Goal: Task Accomplishment & Management: Use online tool/utility

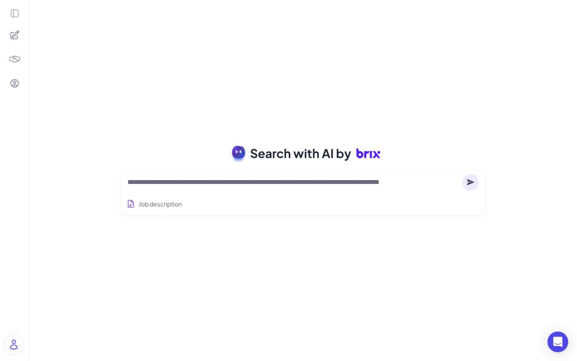
click at [225, 181] on textarea at bounding box center [294, 182] width 332 height 10
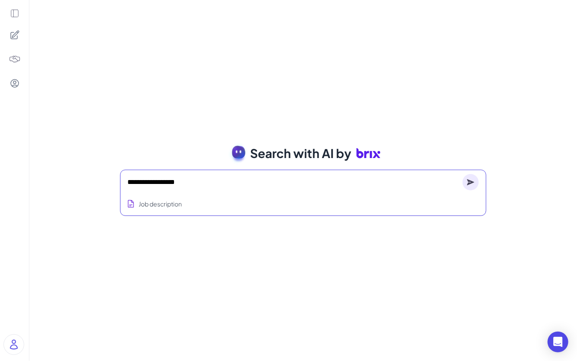
type textarea "**********"
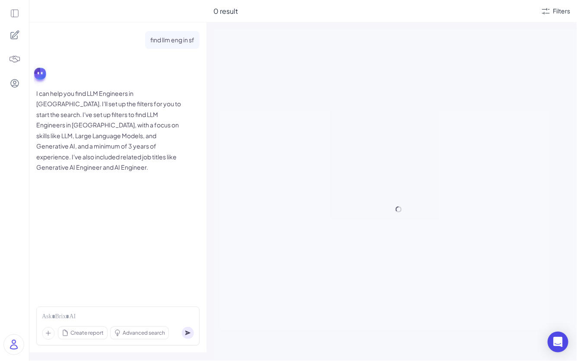
click at [16, 13] on icon at bounding box center [15, 14] width 10 height 10
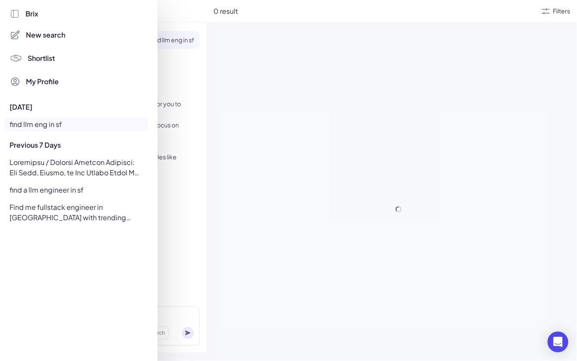
click at [209, 100] on div at bounding box center [288, 180] width 577 height 361
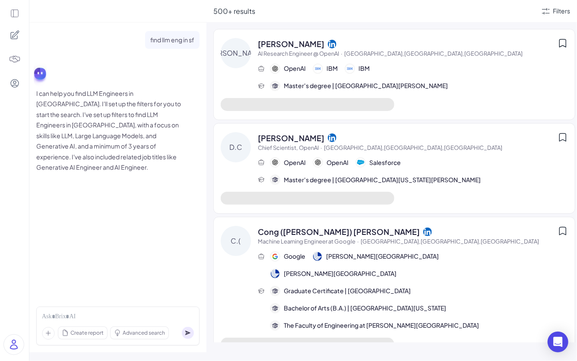
click at [18, 36] on icon at bounding box center [15, 35] width 10 height 10
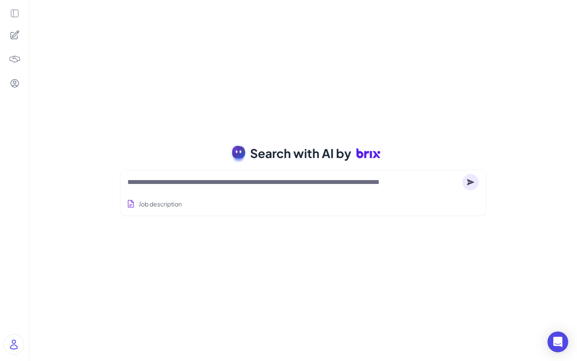
click at [238, 175] on div at bounding box center [304, 182] width 352 height 17
click at [414, 179] on textarea at bounding box center [294, 182] width 332 height 10
click at [231, 182] on textarea at bounding box center [294, 182] width 332 height 10
click at [235, 179] on textarea at bounding box center [294, 182] width 332 height 10
click at [195, 189] on div at bounding box center [304, 182] width 352 height 17
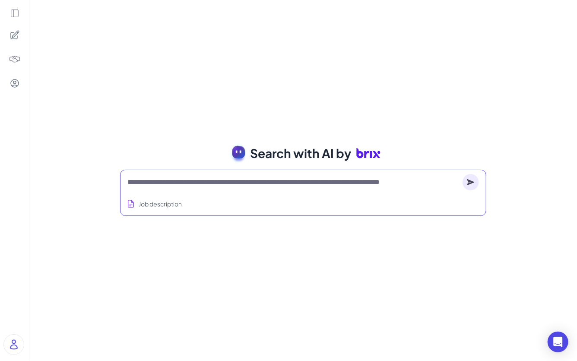
click at [197, 185] on textarea at bounding box center [294, 182] width 332 height 10
click at [220, 184] on textarea at bounding box center [294, 182] width 332 height 10
type textarea "*"
click at [12, 191] on div at bounding box center [14, 180] width 29 height 361
click at [16, 12] on icon at bounding box center [15, 14] width 10 height 10
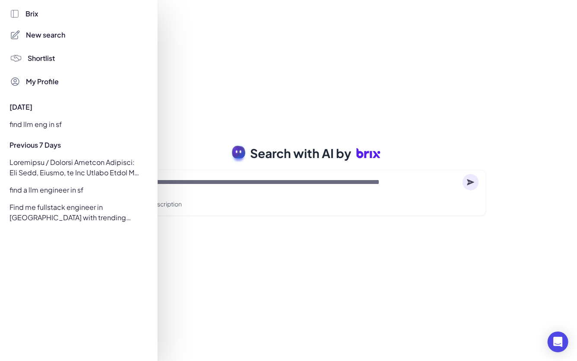
click at [73, 190] on div "find a llm engineer in sf" at bounding box center [76, 190] width 143 height 14
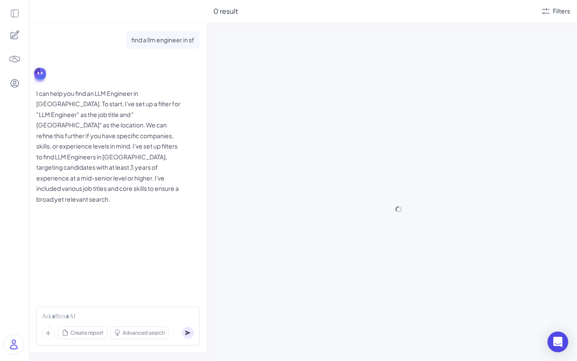
click at [14, 13] on icon at bounding box center [15, 14] width 10 height 10
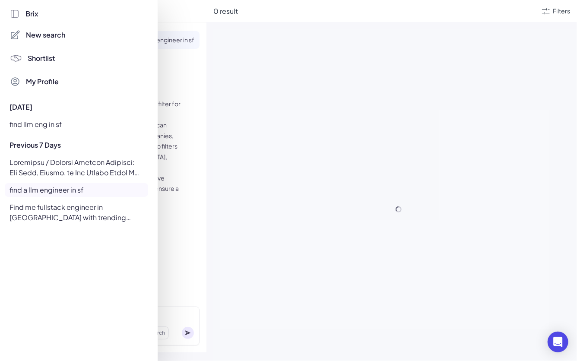
click at [62, 211] on div "Find me fullstack engineer in SF with trending Startup experience" at bounding box center [76, 213] width 143 height 24
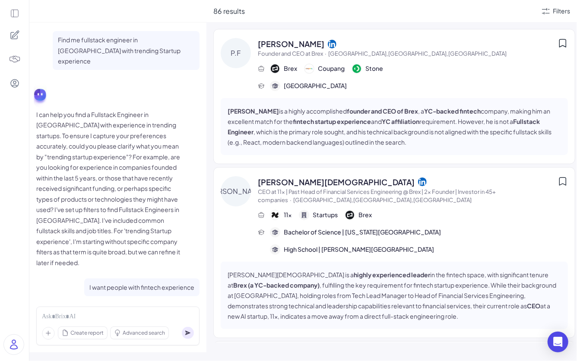
click at [141, 208] on p "I can help you find a Fullstack Engineer in San Francisco with experience in tr…" at bounding box center [109, 188] width 147 height 159
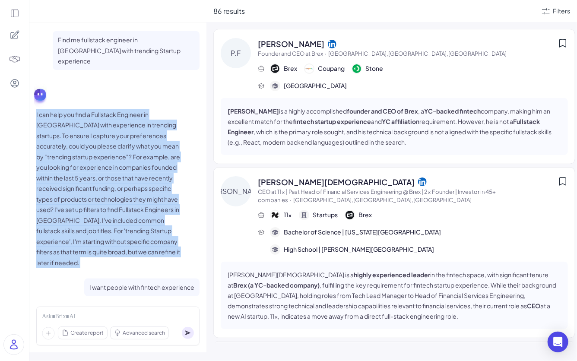
scroll to position [737, 0]
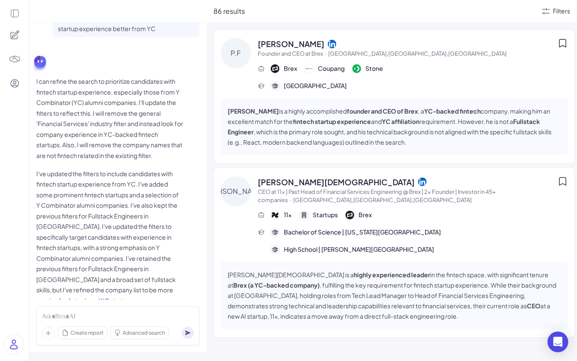
click at [132, 180] on p "I've updated the filters to include candidates with fintech startup experience …" at bounding box center [109, 238] width 147 height 138
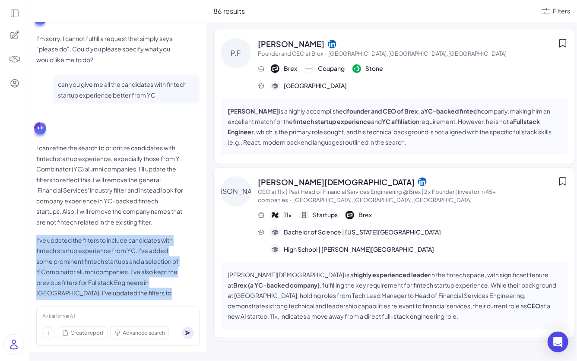
click at [132, 180] on p "I can refine the search to prioritize candidates with fintech startup experienc…" at bounding box center [109, 185] width 147 height 85
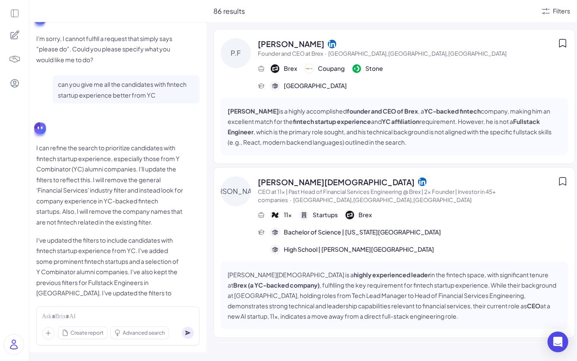
click at [132, 180] on p "I can refine the search to prioritize candidates with fintech startup experienc…" at bounding box center [109, 185] width 147 height 85
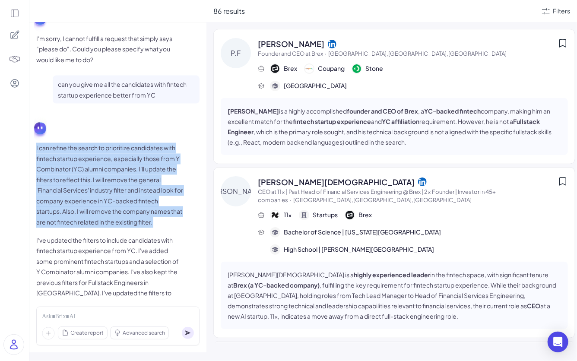
click at [132, 180] on p "I can refine the search to prioritize candidates with fintech startup experienc…" at bounding box center [109, 185] width 147 height 85
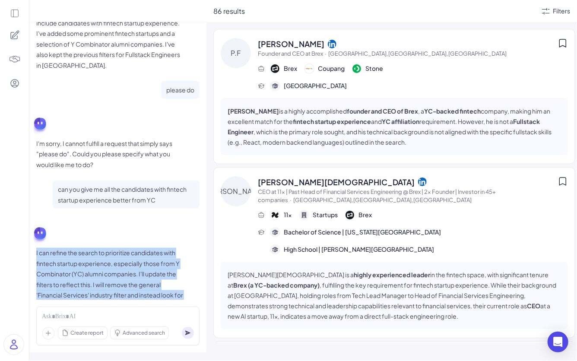
click at [132, 151] on p "I'm sorry, I cannot fulfill a request that simply says "please do". Could you p…" at bounding box center [109, 154] width 147 height 32
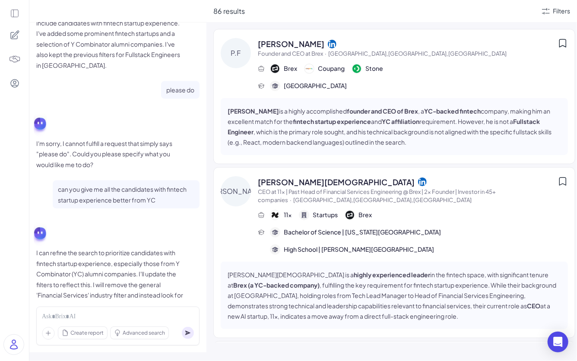
click at [132, 151] on p "I'm sorry, I cannot fulfill a request that simply says "please do". Could you p…" at bounding box center [109, 154] width 147 height 32
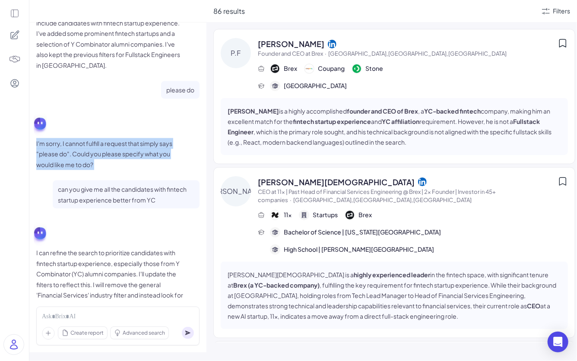
scroll to position [242, 0]
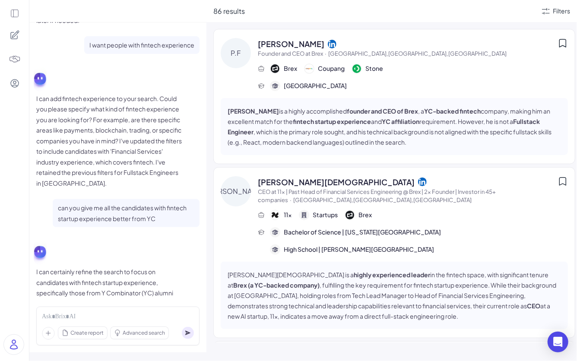
click at [16, 11] on icon at bounding box center [15, 14] width 10 height 10
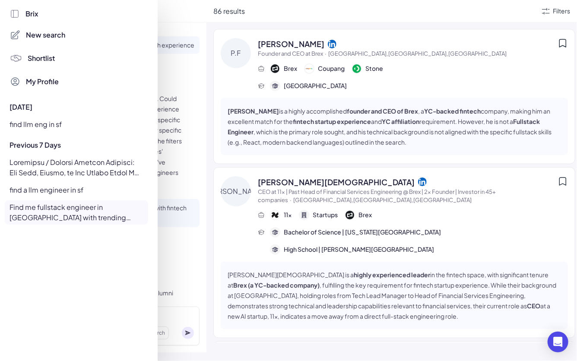
click at [76, 169] on div at bounding box center [76, 168] width 143 height 24
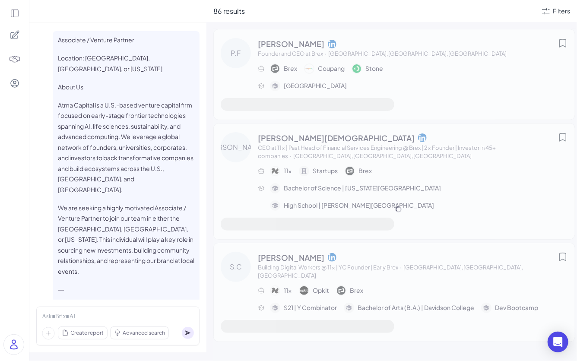
scroll to position [850, 0]
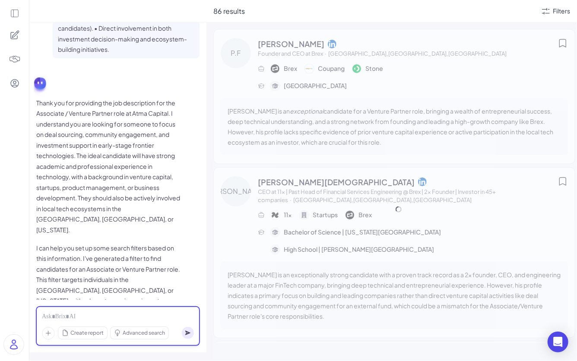
click at [137, 319] on div at bounding box center [118, 317] width 152 height 10
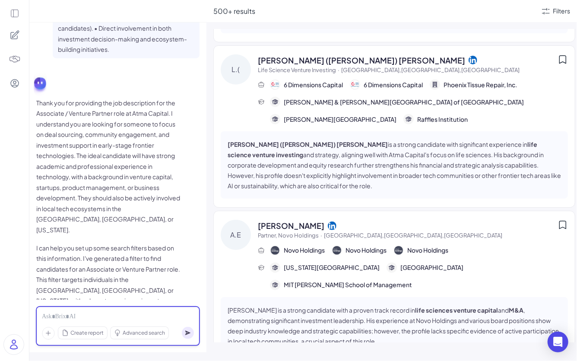
scroll to position [0, 0]
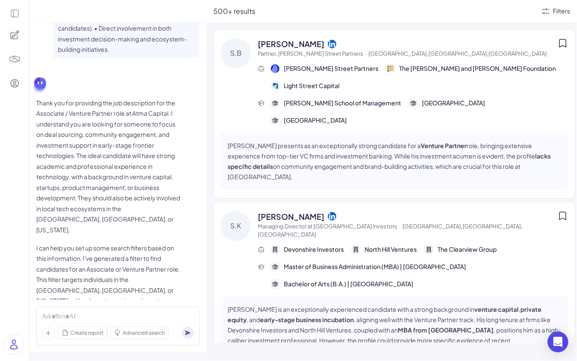
click at [562, 17] on div "500+ results Filters" at bounding box center [392, 11] width 371 height 22
click at [562, 11] on div "Filters" at bounding box center [561, 10] width 17 height 9
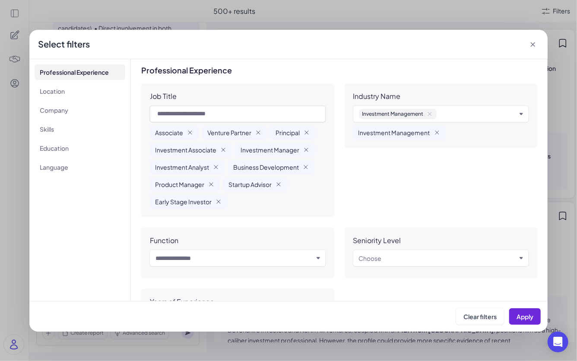
click at [536, 45] on icon at bounding box center [533, 44] width 9 height 9
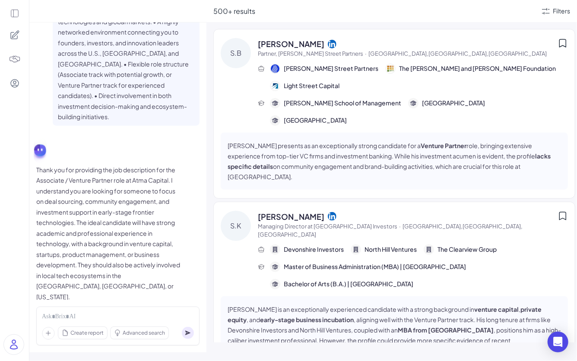
scroll to position [850, 0]
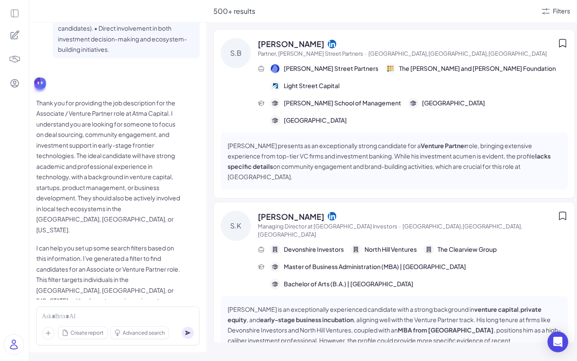
click at [106, 162] on p "Thank you for providing the job description for the Associate / Venture Partner…" at bounding box center [109, 167] width 147 height 138
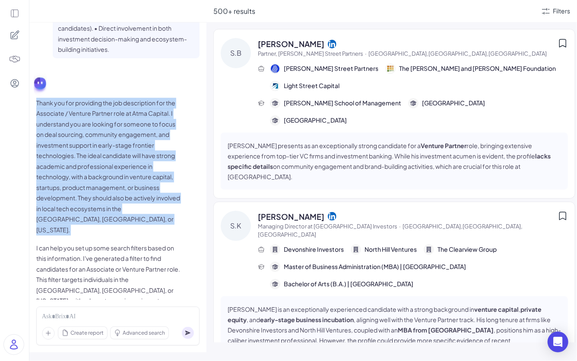
click at [106, 162] on p "Thank you for providing the job description for the Associate / Venture Partner…" at bounding box center [109, 167] width 147 height 138
click at [112, 243] on p "I can help you set up some search filters based on this information. I've gener…" at bounding box center [109, 296] width 147 height 106
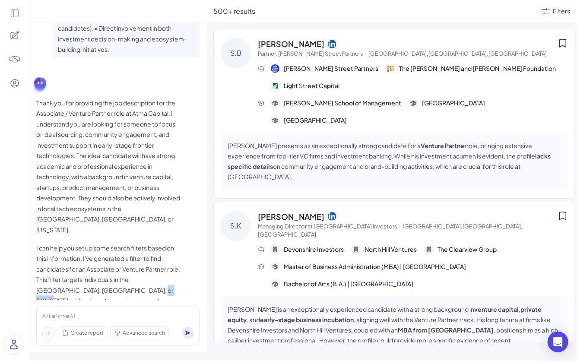
click at [112, 243] on p "I can help you set up some search filters based on this information. I've gener…" at bounding box center [109, 296] width 147 height 106
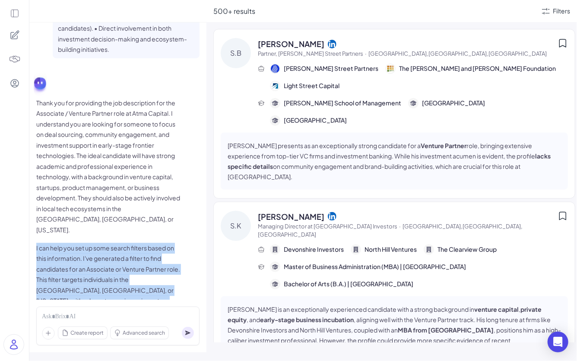
click at [113, 156] on p "Thank you for providing the job description for the Associate / Venture Partner…" at bounding box center [109, 167] width 147 height 138
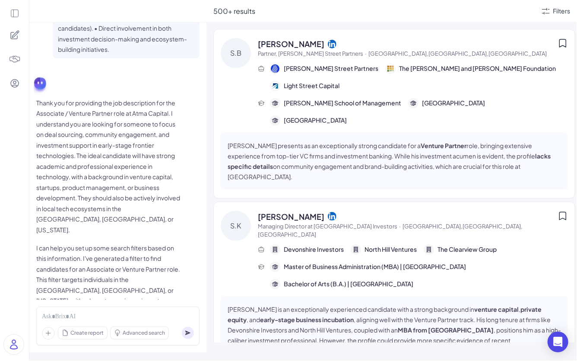
click at [113, 156] on p "Thank you for providing the job description for the Associate / Venture Partner…" at bounding box center [109, 167] width 147 height 138
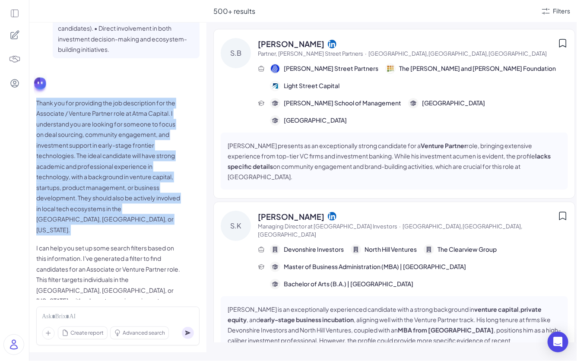
click at [111, 243] on p "I can help you set up some search filters based on this information. I've gener…" at bounding box center [109, 296] width 147 height 106
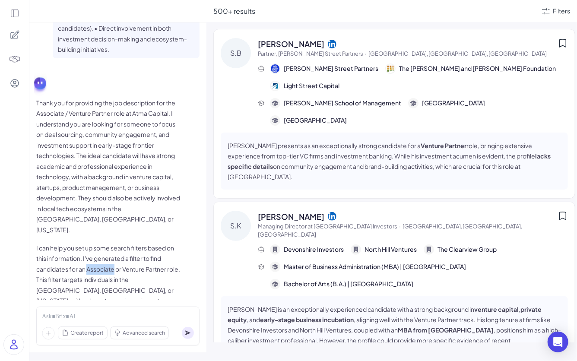
click at [111, 243] on p "I can help you set up some search filters based on this information. I've gener…" at bounding box center [109, 296] width 147 height 106
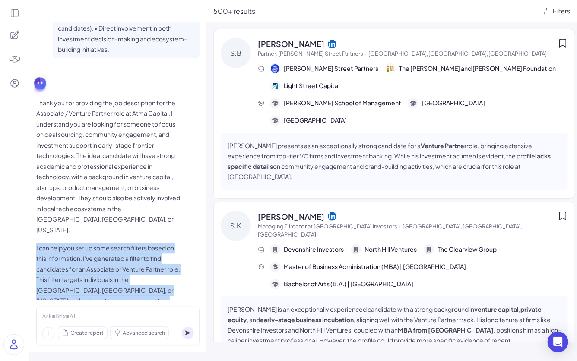
click at [147, 122] on p "Thank you for providing the job description for the Associate / Venture Partner…" at bounding box center [109, 167] width 147 height 138
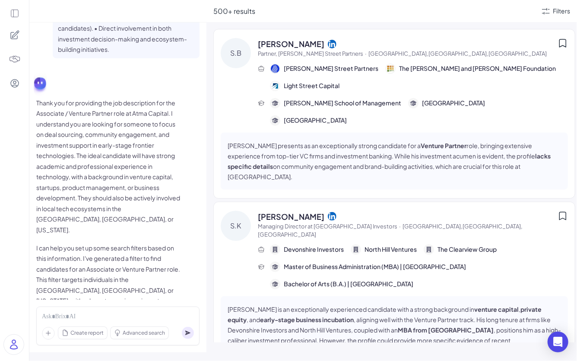
click at [147, 122] on p "Thank you for providing the job description for the Associate / Venture Partner…" at bounding box center [109, 167] width 147 height 138
click at [136, 243] on p "I can help you set up some search filters based on this information. I've gener…" at bounding box center [109, 296] width 147 height 106
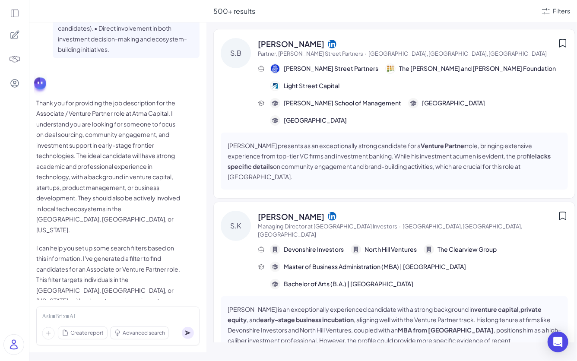
click at [141, 127] on p "Thank you for providing the job description for the Associate / Venture Partner…" at bounding box center [109, 167] width 147 height 138
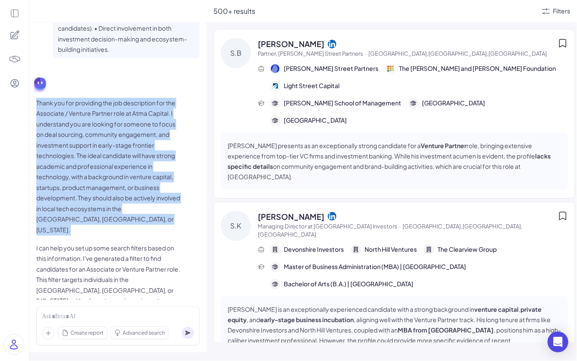
click at [123, 265] on p "I can help you set up some search filters based on this information. I've gener…" at bounding box center [109, 296] width 147 height 106
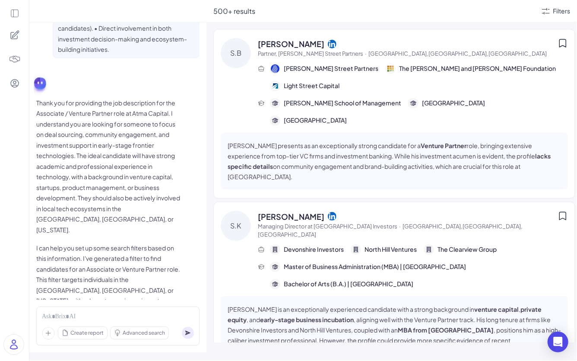
click at [123, 265] on p "I can help you set up some search filters based on this information. I've gener…" at bounding box center [109, 296] width 147 height 106
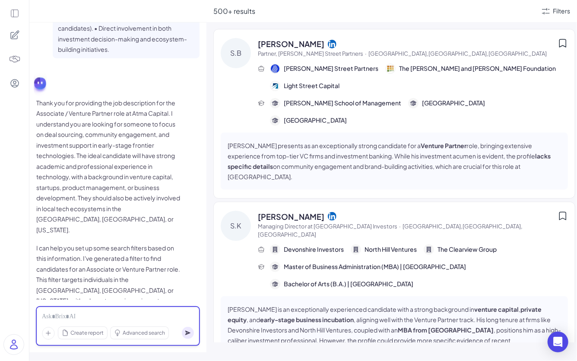
click at [125, 317] on div at bounding box center [118, 317] width 152 height 10
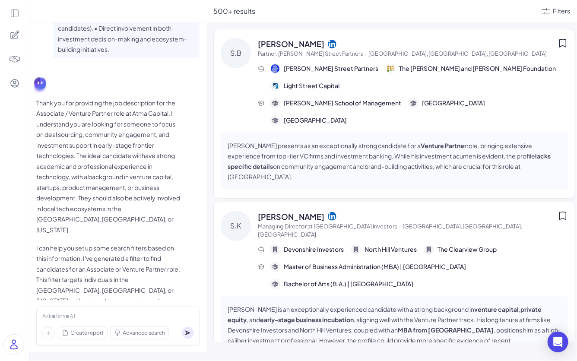
click at [130, 259] on p "I can help you set up some search filters based on this information. I've gener…" at bounding box center [109, 296] width 147 height 106
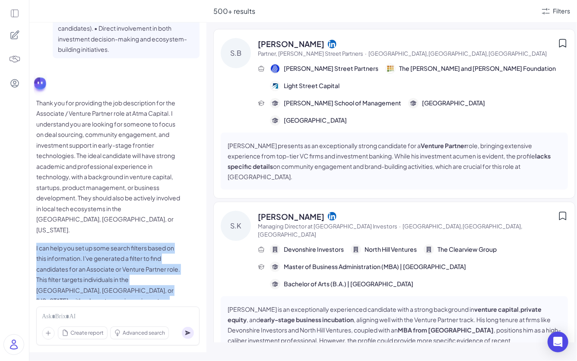
click at [130, 259] on p "I can help you set up some search filters based on this information. I've gener…" at bounding box center [109, 296] width 147 height 106
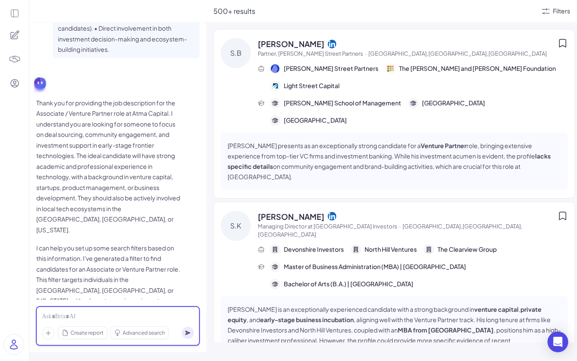
click at [149, 314] on div at bounding box center [118, 317] width 152 height 10
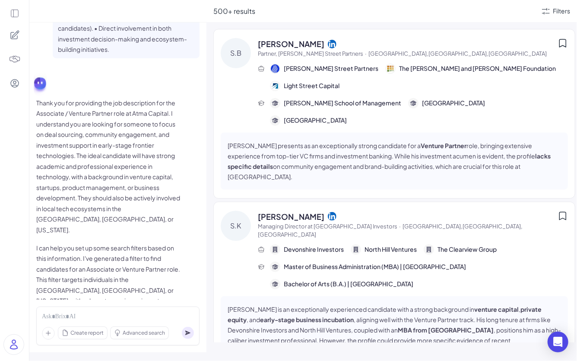
click at [164, 263] on p "I can help you set up some search filters based on this information. I've gener…" at bounding box center [109, 296] width 147 height 106
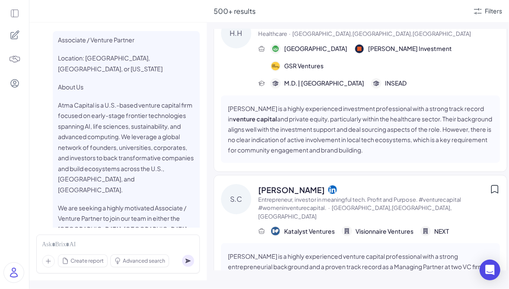
scroll to position [2053, 0]
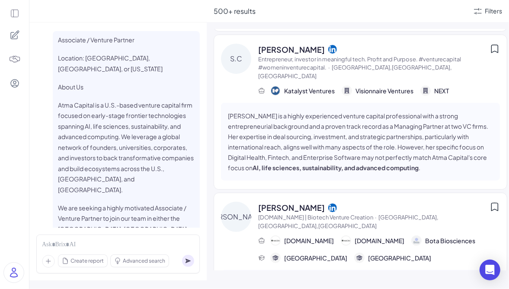
click at [483, 10] on div "Filters" at bounding box center [486, 11] width 29 height 10
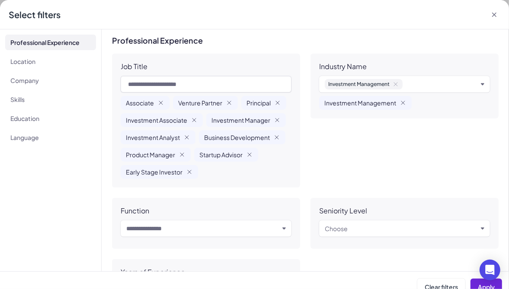
click at [494, 13] on icon at bounding box center [494, 14] width 9 height 9
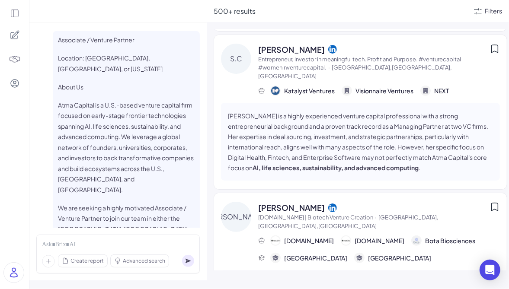
click at [493, 9] on div "Filters" at bounding box center [493, 10] width 17 height 9
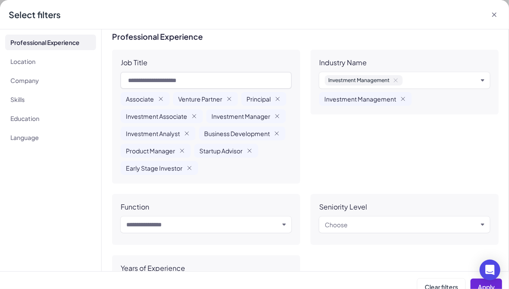
scroll to position [4, 0]
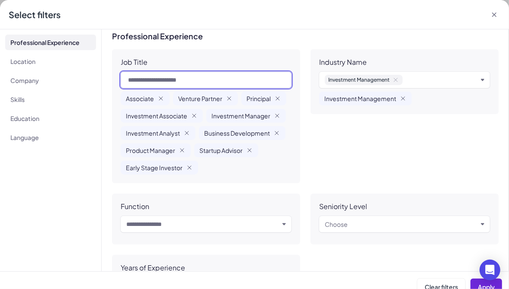
click at [158, 77] on input "text" at bounding box center [206, 80] width 171 height 16
type input "********"
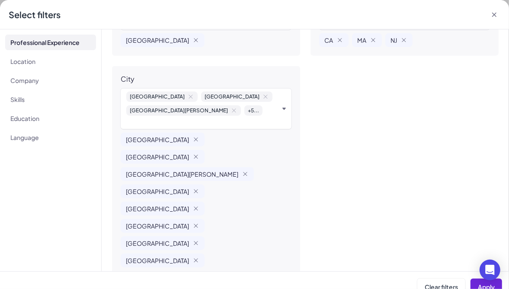
scroll to position [344, 0]
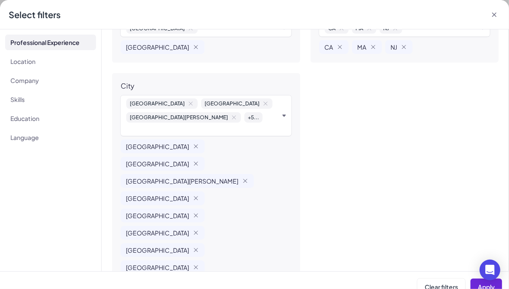
click at [494, 15] on icon at bounding box center [494, 15] width 4 height 4
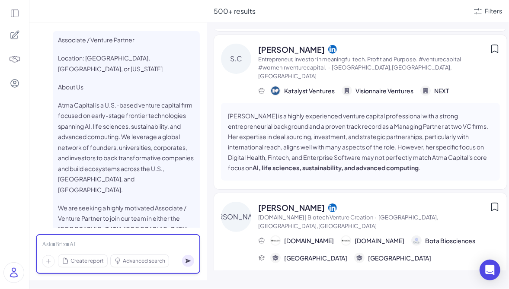
click at [135, 245] on div at bounding box center [118, 245] width 152 height 10
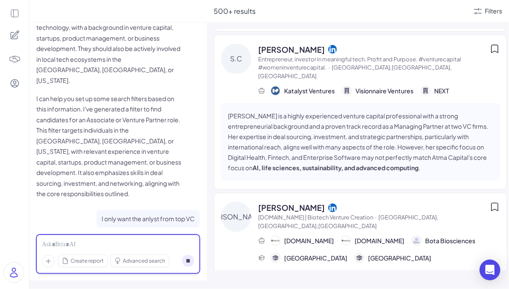
scroll to position [1000, 0]
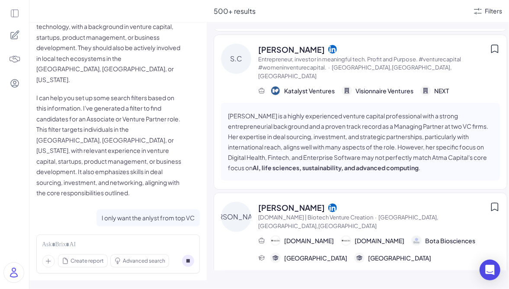
click at [485, 12] on div "Filters" at bounding box center [493, 10] width 17 height 9
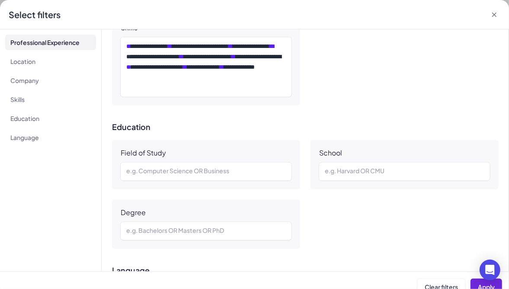
scroll to position [531, 0]
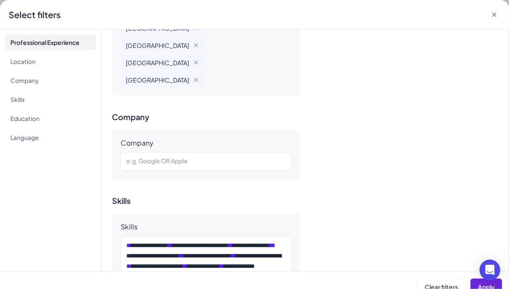
click at [495, 15] on icon at bounding box center [494, 15] width 4 height 4
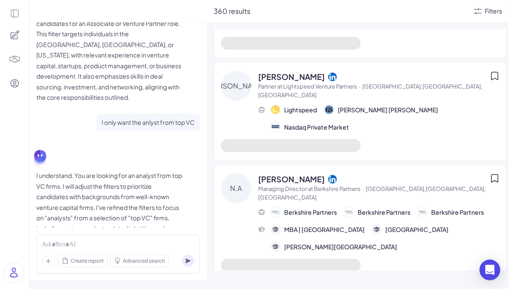
scroll to position [0, 0]
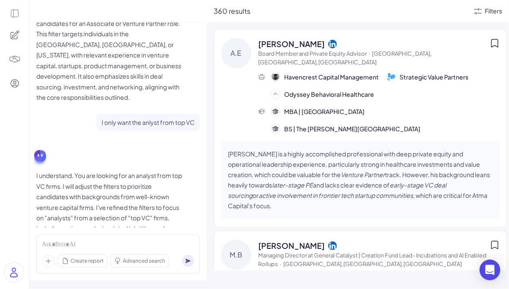
click at [490, 12] on div "Filters" at bounding box center [493, 10] width 17 height 9
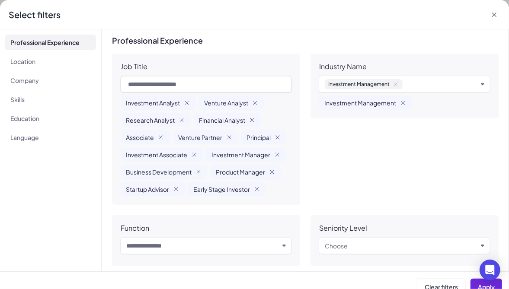
click at [494, 16] on icon at bounding box center [494, 14] width 9 height 9
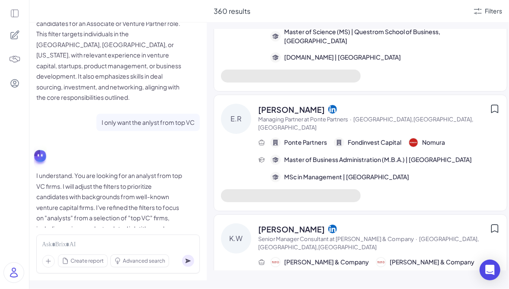
scroll to position [5865, 0]
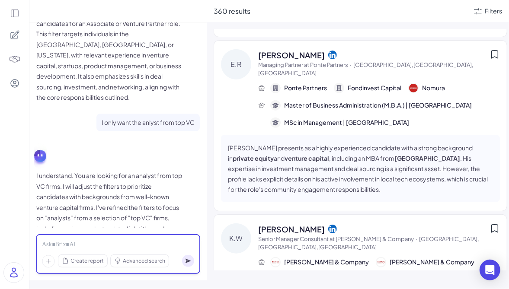
click at [126, 249] on div at bounding box center [118, 245] width 152 height 10
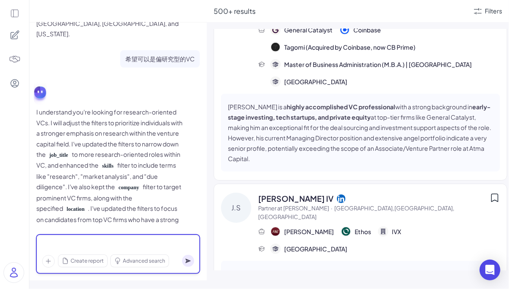
scroll to position [0, 0]
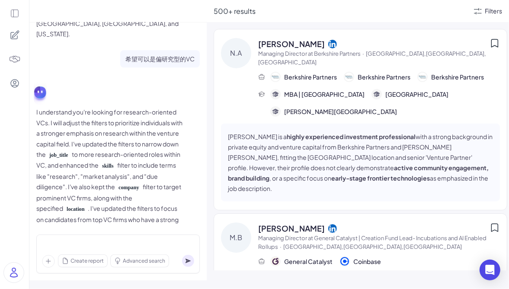
click at [491, 13] on div "Filters" at bounding box center [493, 10] width 17 height 9
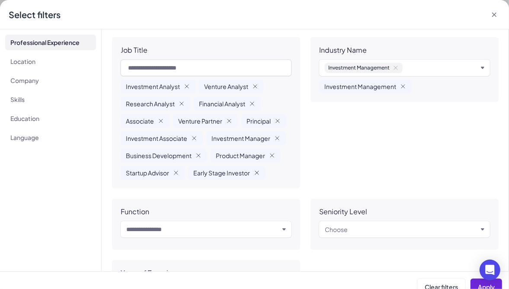
scroll to position [18, 0]
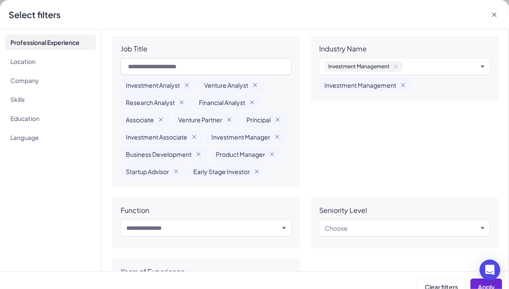
click at [494, 14] on icon at bounding box center [494, 15] width 4 height 4
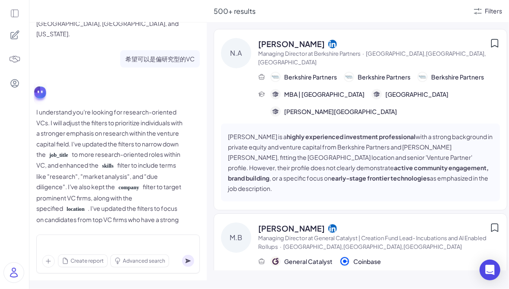
click at [488, 15] on div "Filters" at bounding box center [493, 10] width 17 height 9
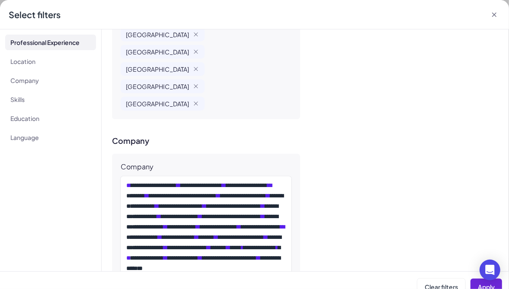
scroll to position [570, 0]
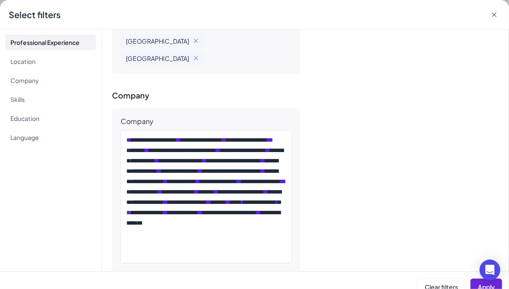
click at [492, 16] on icon at bounding box center [494, 15] width 4 height 4
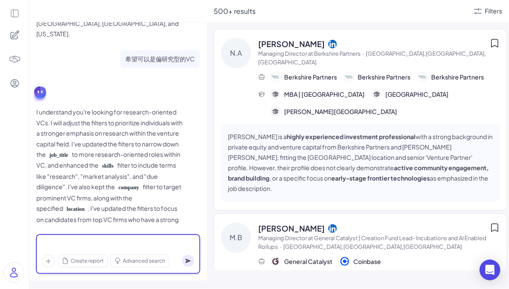
click at [123, 244] on div at bounding box center [118, 245] width 152 height 10
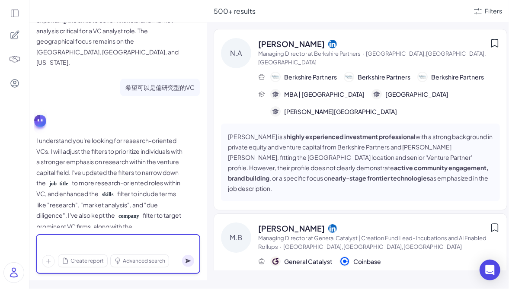
scroll to position [1343, 0]
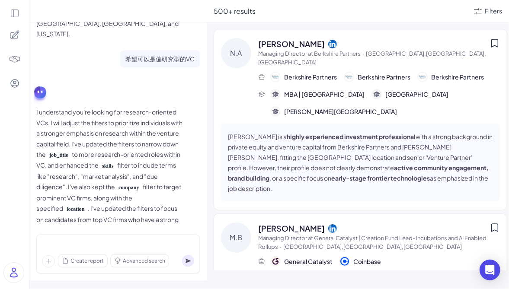
click at [77, 264] on span "Create report" at bounding box center [86, 261] width 33 height 8
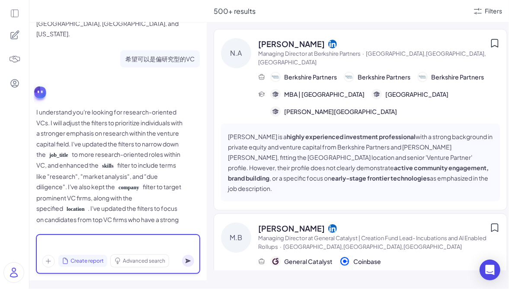
click at [174, 240] on div at bounding box center [118, 245] width 152 height 10
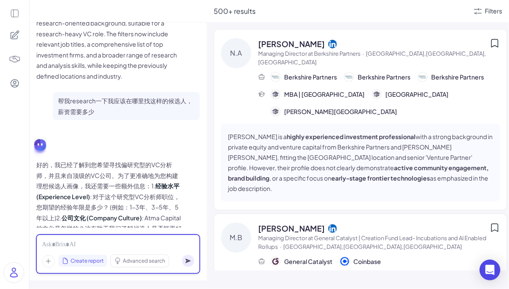
scroll to position [1559, 0]
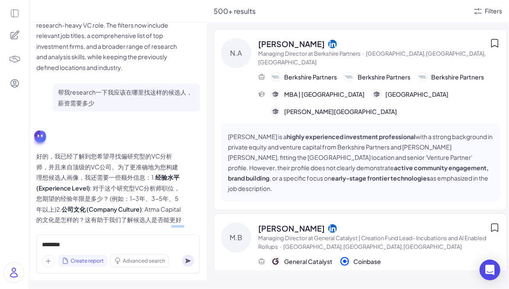
drag, startPoint x: 171, startPoint y: 152, endPoint x: 57, endPoint y: 166, distance: 114.5
click at [58, 166] on p "好的，我已经了解到您希望寻找偏研究型的VC分析师，并且来自顶级的VC公司。为了更准确地为您构建理想候选人画像，我还需要一些额外信息：1. 经验水平 (Expe…" at bounding box center [109, 220] width 147 height 138
copy p "独立工作为主"
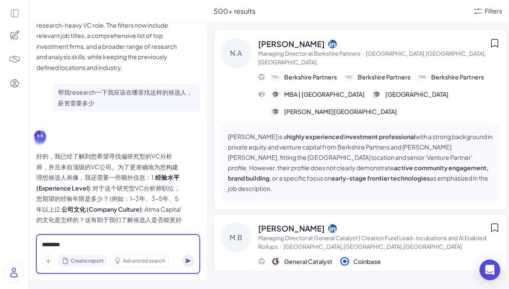
click at [101, 244] on div "********" at bounding box center [118, 245] width 152 height 10
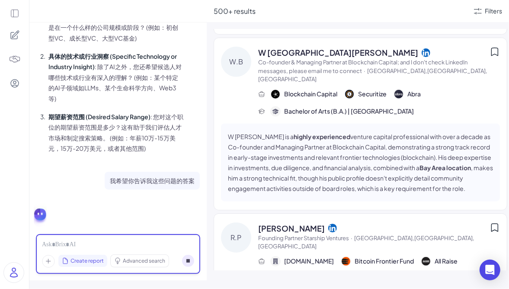
scroll to position [2174, 0]
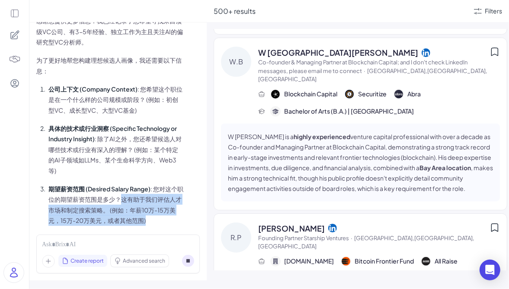
drag, startPoint x: 127, startPoint y: 123, endPoint x: 156, endPoint y: 141, distance: 34.3
click at [156, 184] on p "期望薪资范围 (Desired Salary Range) : 您对这个职位的期望薪资范围是多少？这有助于我们评估人才市场和制定搜索策略。 (例如：年薪10万…" at bounding box center [115, 205] width 135 height 42
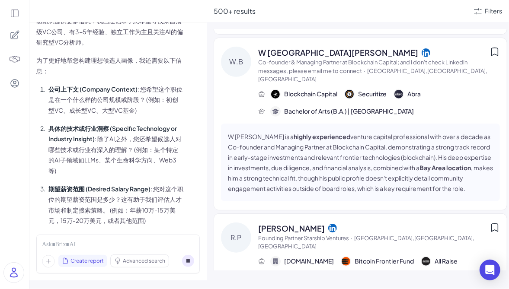
click at [160, 184] on p "期望薪资范围 (Desired Salary Range) : 您对这个职位的期望薪资范围是多少？这有助于我们评估人才市场和制定搜索策略。 (例如：年薪10万…" at bounding box center [115, 205] width 135 height 42
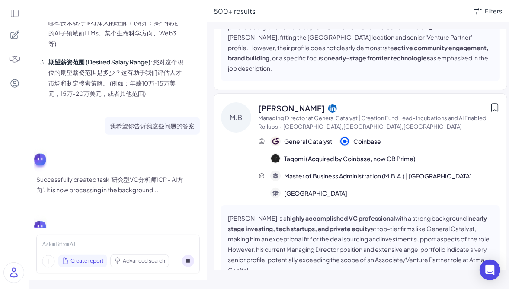
scroll to position [0, 0]
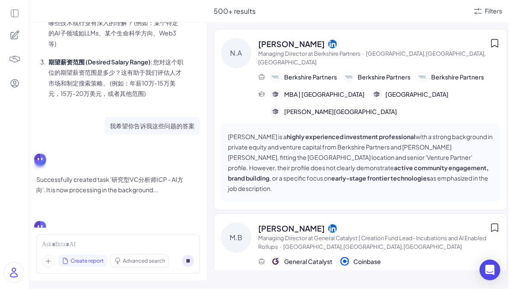
click at [482, 11] on icon at bounding box center [477, 11] width 10 height 10
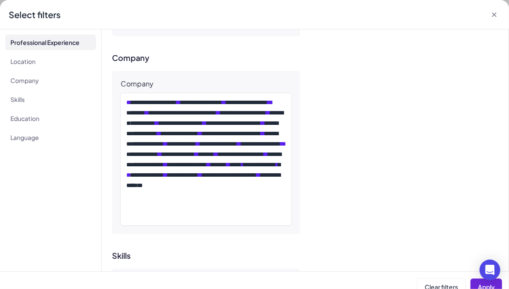
scroll to position [567, 0]
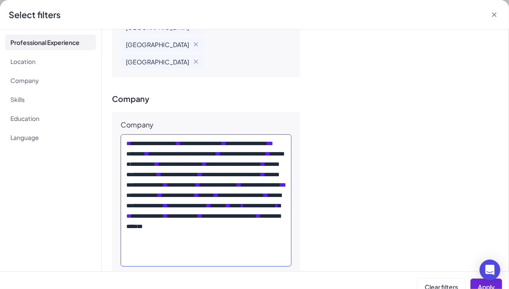
drag, startPoint x: 256, startPoint y: 149, endPoint x: 156, endPoint y: 167, distance: 101.9
click at [156, 167] on div "**********" at bounding box center [205, 200] width 159 height 124
drag, startPoint x: 149, startPoint y: 159, endPoint x: 178, endPoint y: 166, distance: 30.0
click at [178, 166] on div "**********" at bounding box center [205, 200] width 159 height 124
click at [171, 165] on div "**********" at bounding box center [205, 200] width 159 height 124
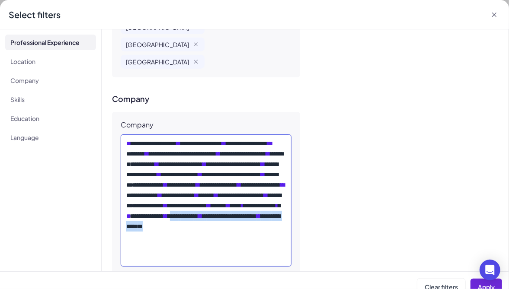
drag, startPoint x: 161, startPoint y: 158, endPoint x: 179, endPoint y: 171, distance: 22.0
click at [179, 171] on div "**********" at bounding box center [205, 200] width 159 height 124
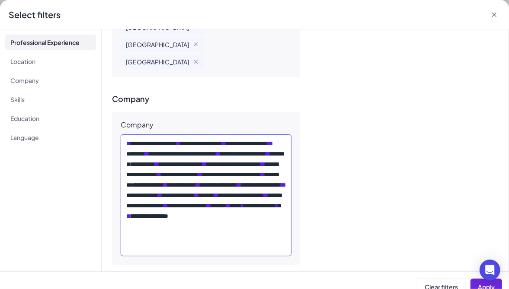
click at [168, 213] on span "*" at bounding box center [168, 216] width 0 height 6
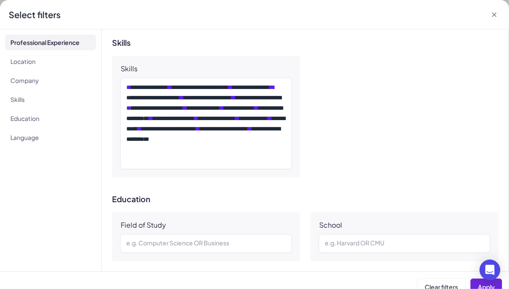
scroll to position [883, 0]
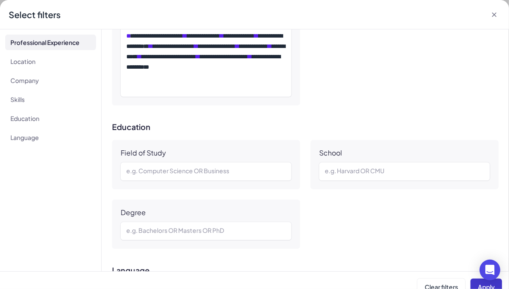
click at [478, 284] on span "Apply" at bounding box center [486, 287] width 17 height 8
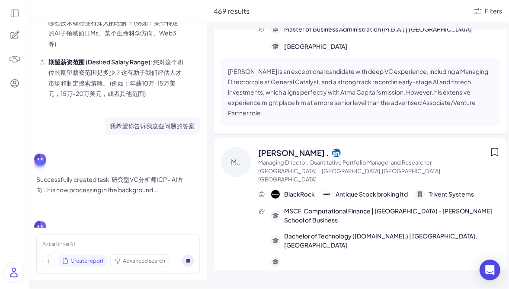
scroll to position [0, 0]
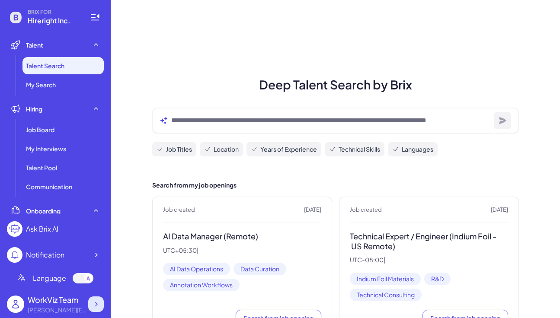
click at [89, 299] on div at bounding box center [96, 304] width 16 height 16
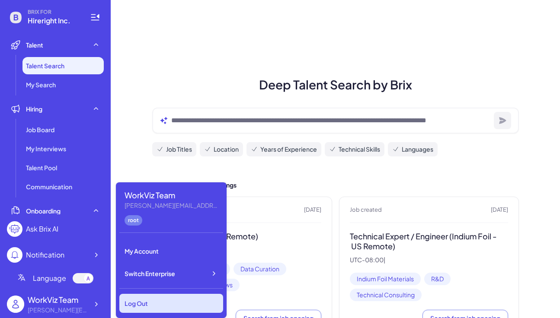
click at [150, 298] on div "Log Out" at bounding box center [171, 303] width 104 height 19
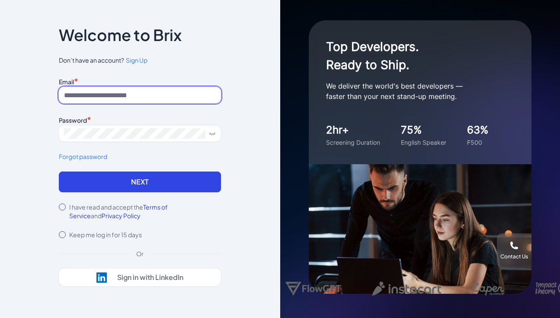
type input "**********"
click at [166, 92] on input "**********" at bounding box center [140, 95] width 162 height 16
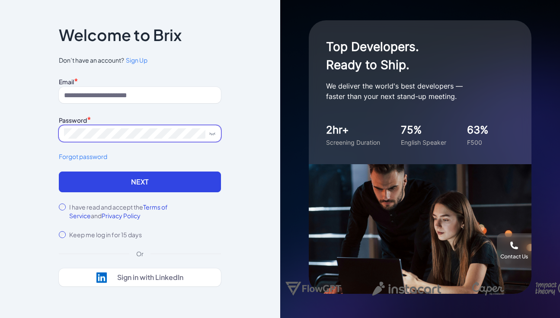
type input "**********"
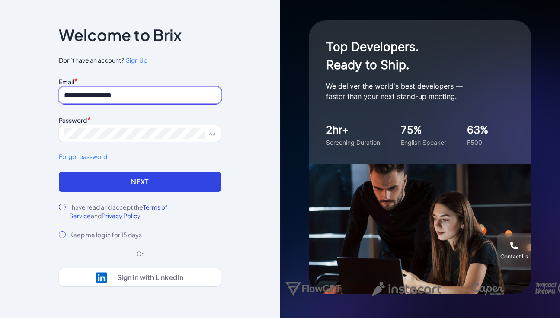
click at [158, 98] on input "**********" at bounding box center [140, 95] width 162 height 16
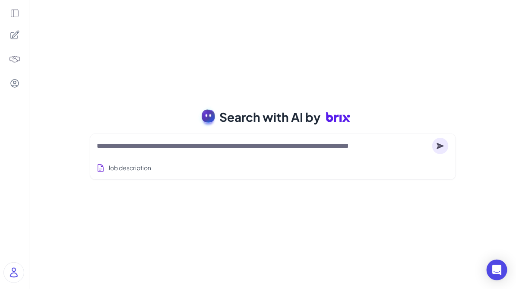
click at [16, 16] on icon at bounding box center [15, 14] width 10 height 10
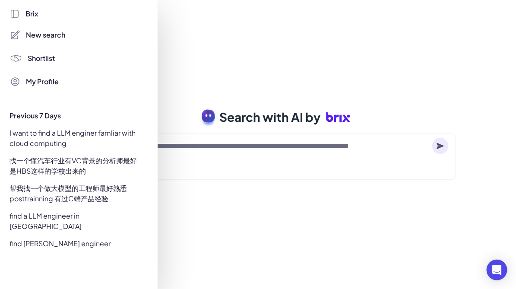
click at [215, 77] on div at bounding box center [258, 144] width 516 height 289
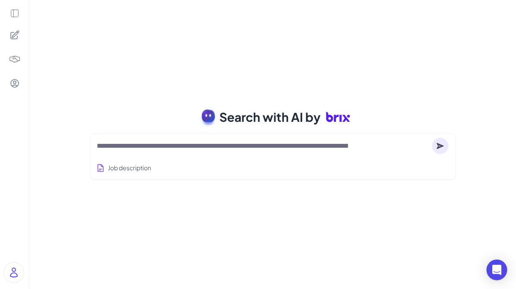
click at [17, 36] on icon at bounding box center [15, 35] width 8 height 8
click at [14, 14] on icon at bounding box center [15, 14] width 10 height 10
click at [16, 6] on div at bounding box center [14, 144] width 29 height 289
click at [15, 10] on icon at bounding box center [15, 14] width 10 height 10
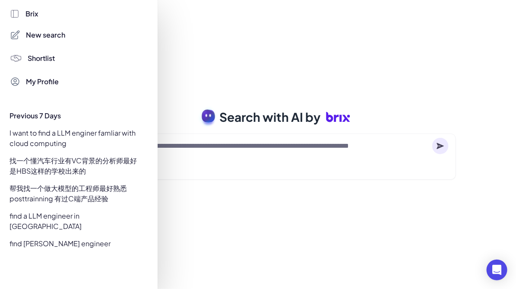
click at [189, 99] on div at bounding box center [258, 144] width 516 height 289
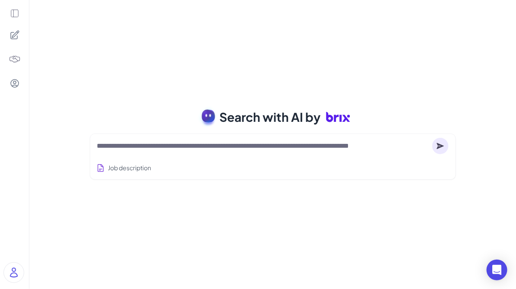
click at [16, 270] on img at bounding box center [14, 273] width 20 height 20
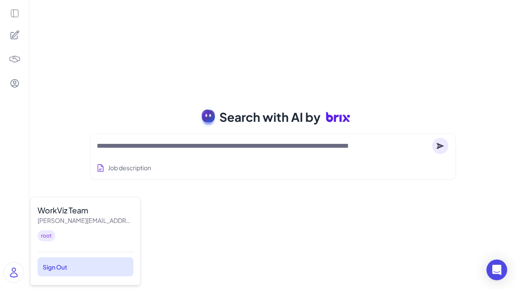
click at [65, 267] on div "Sign Out" at bounding box center [86, 267] width 96 height 19
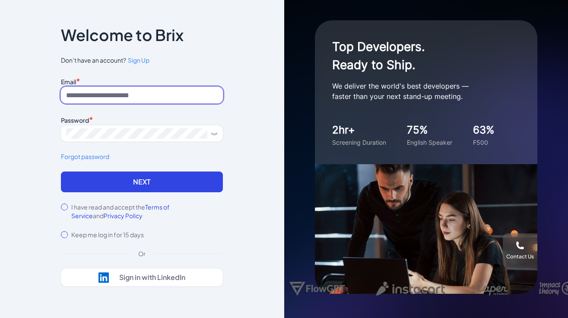
type input "**********"
click at [138, 90] on input "**********" at bounding box center [142, 95] width 162 height 16
click at [112, 102] on input at bounding box center [142, 95] width 162 height 16
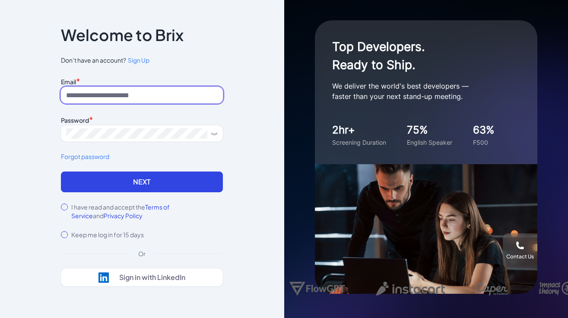
paste input "**********"
type input "**********"
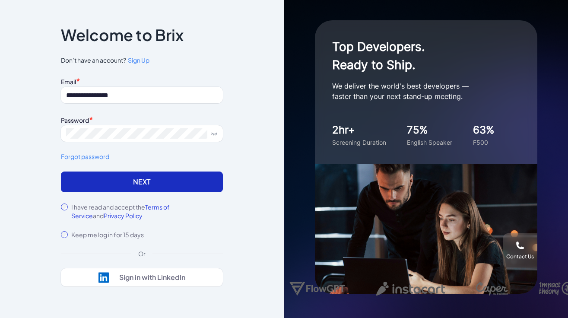
click at [182, 182] on button "Next" at bounding box center [142, 182] width 162 height 21
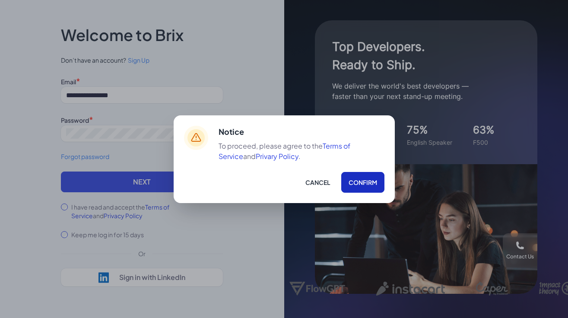
click at [358, 179] on button "Confirm" at bounding box center [362, 182] width 43 height 21
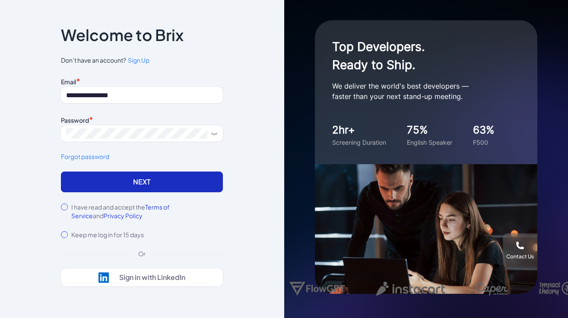
click at [139, 179] on button "Next" at bounding box center [142, 182] width 162 height 21
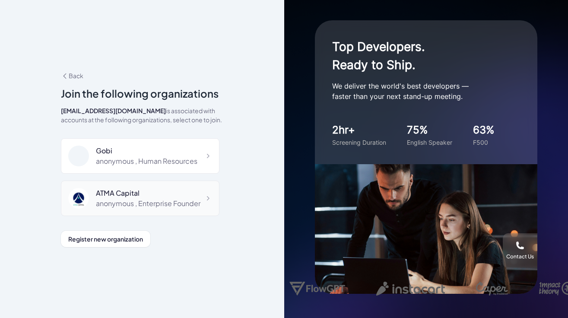
click at [157, 203] on div "anonymous , Enterprise Founder" at bounding box center [148, 203] width 105 height 10
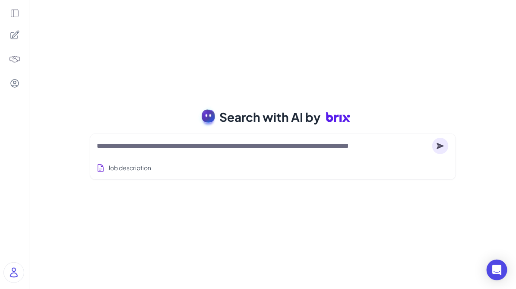
click at [18, 15] on icon at bounding box center [15, 14] width 10 height 10
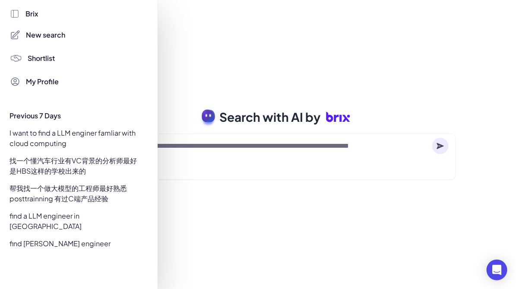
click at [67, 137] on div "I want to find a LLM enginer famliar with cloud computing" at bounding box center [76, 138] width 143 height 24
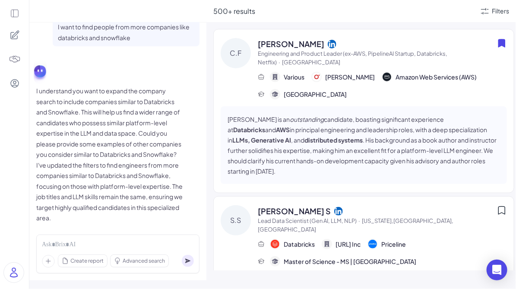
click at [151, 103] on p "I understand you want to expand the company search to include companies similar…" at bounding box center [109, 155] width 147 height 138
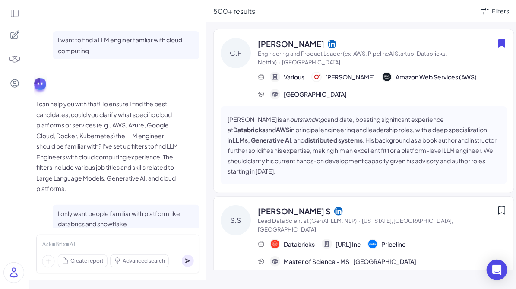
click at [16, 13] on icon at bounding box center [15, 14] width 10 height 10
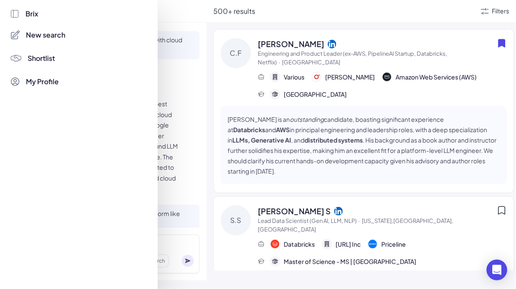
click at [43, 35] on span "New search" at bounding box center [45, 35] width 39 height 10
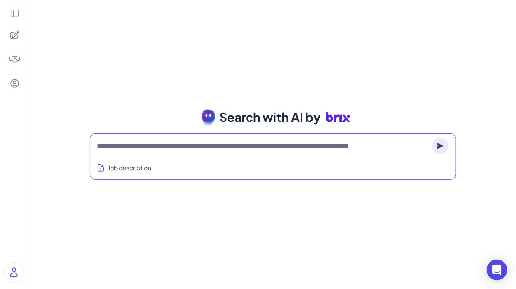
click at [136, 148] on textarea at bounding box center [263, 146] width 332 height 10
click at [16, 10] on icon at bounding box center [15, 14] width 10 height 10
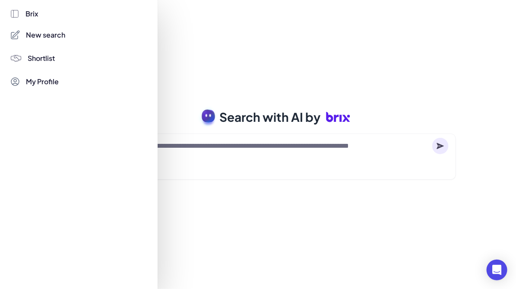
click at [43, 34] on span "New search" at bounding box center [45, 35] width 39 height 10
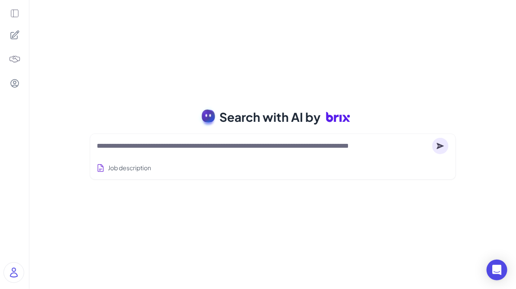
click at [17, 264] on img at bounding box center [14, 273] width 20 height 20
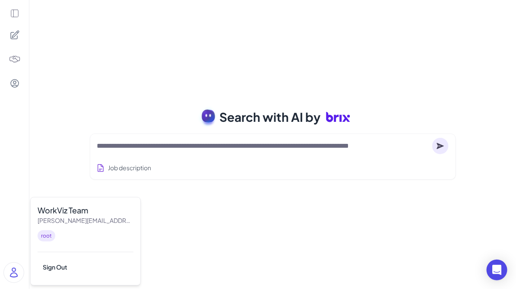
click at [95, 120] on div "Search with AI by" at bounding box center [273, 117] width 387 height 24
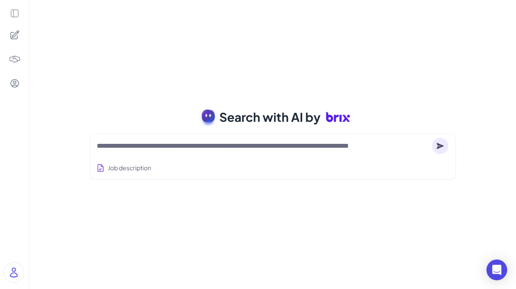
click at [143, 151] on div at bounding box center [273, 145] width 352 height 17
click at [188, 147] on textarea at bounding box center [263, 146] width 332 height 10
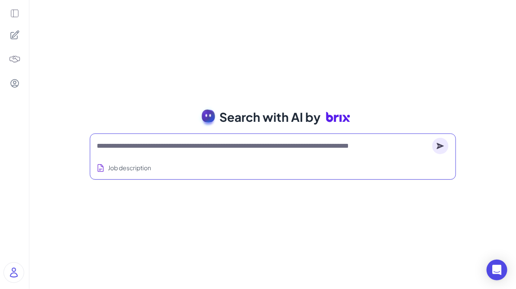
paste textarea "**********"
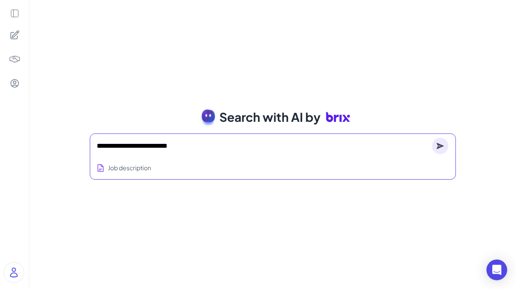
scroll to position [524, 0]
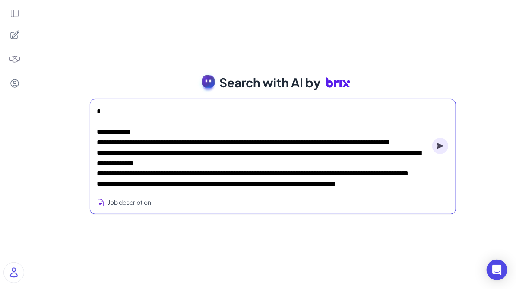
type textarea "**********"
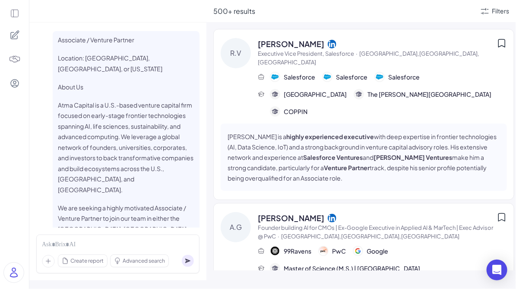
click at [131, 82] on p "About Us" at bounding box center [126, 87] width 137 height 11
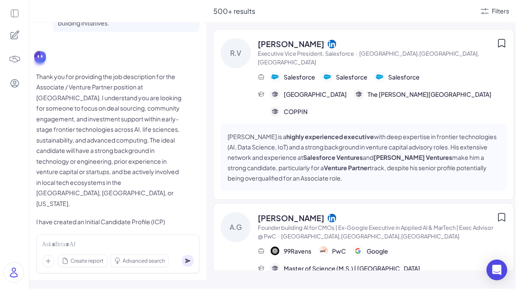
scroll to position [863, 0]
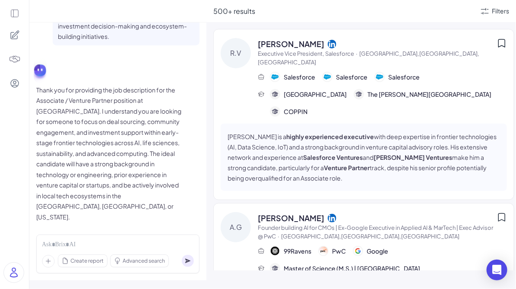
click at [121, 140] on p "Thank you for providing the job description for the Associate / Venture Partner…" at bounding box center [109, 154] width 147 height 138
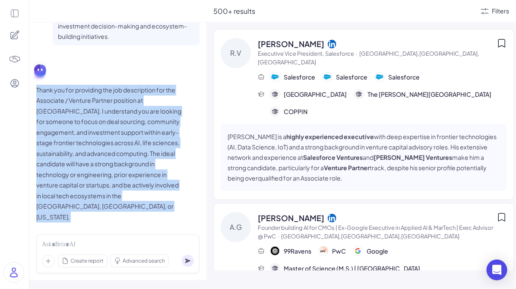
click at [116, 230] on p "I have created an Initial Candidate Profile (ICP) based on the details you prov…" at bounding box center [109, 246] width 147 height 32
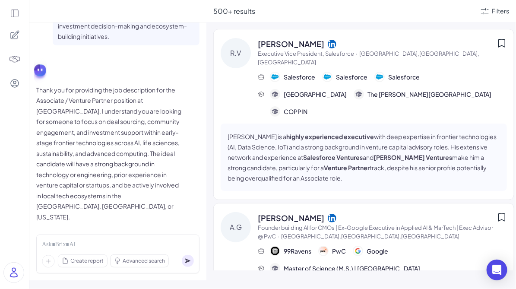
click at [116, 230] on p "I have created an Initial Candidate Profile (ICP) based on the details you prov…" at bounding box center [109, 246] width 147 height 32
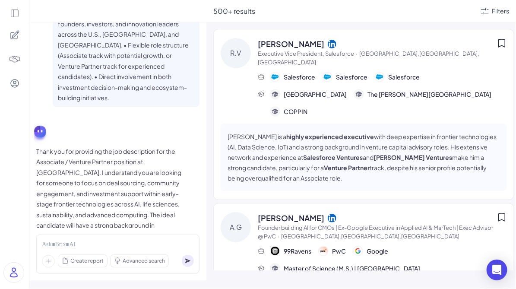
scroll to position [1255, 0]
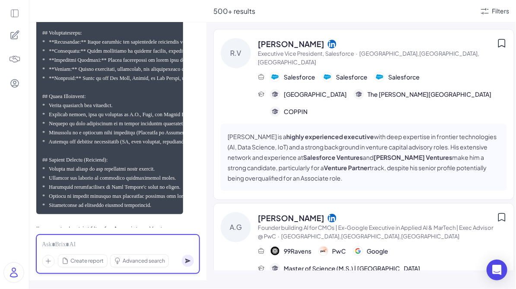
click at [86, 243] on div at bounding box center [118, 245] width 152 height 10
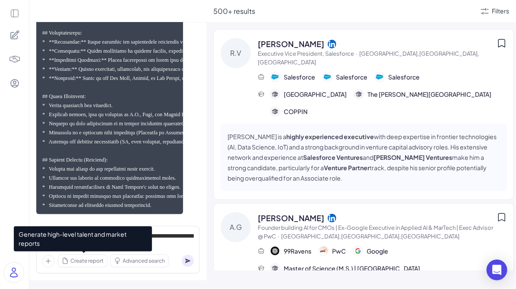
click at [73, 260] on span "Create report" at bounding box center [86, 261] width 33 height 8
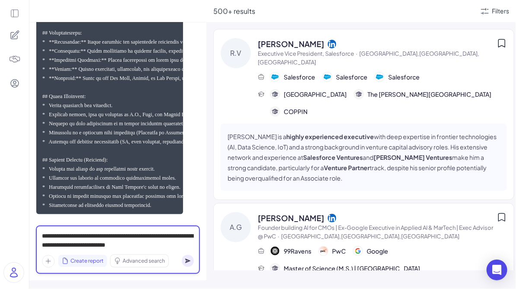
click at [181, 244] on div "**********" at bounding box center [118, 241] width 152 height 18
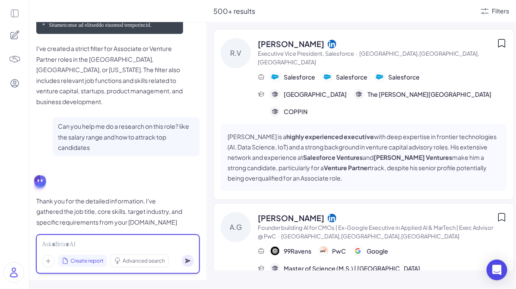
scroll to position [1439, 0]
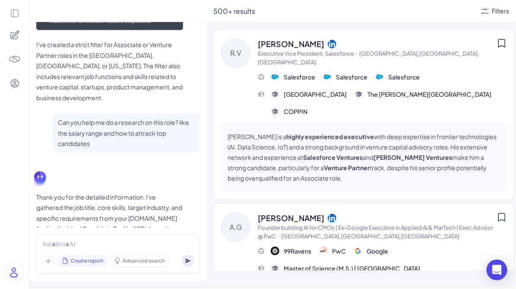
drag, startPoint x: 89, startPoint y: 187, endPoint x: 145, endPoint y: 187, distance: 56.6
click at [145, 192] on p "Thank you for the detailed information. I've gathered the job title, core skill…" at bounding box center [109, 240] width 147 height 96
copy p "Seed-stage VC firm"
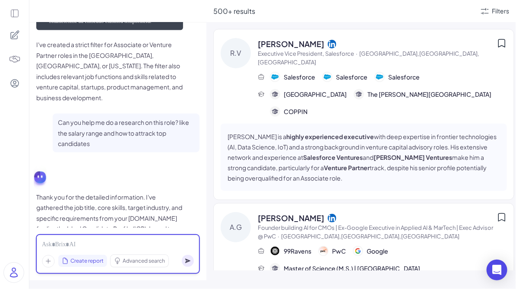
click at [91, 243] on div at bounding box center [118, 245] width 152 height 10
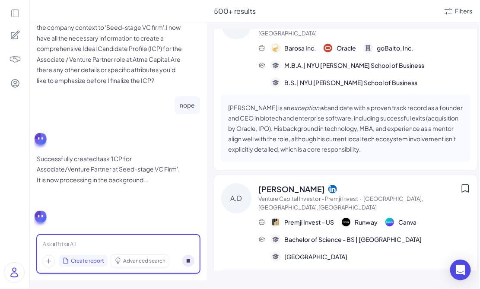
scroll to position [1648, 0]
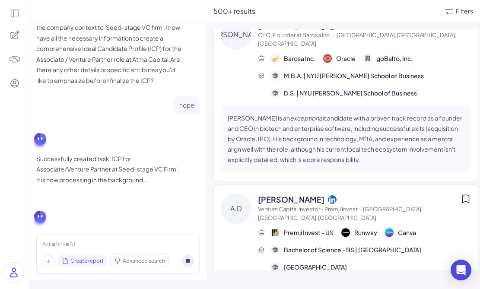
click at [50, 15] on div at bounding box center [117, 11] width 177 height 22
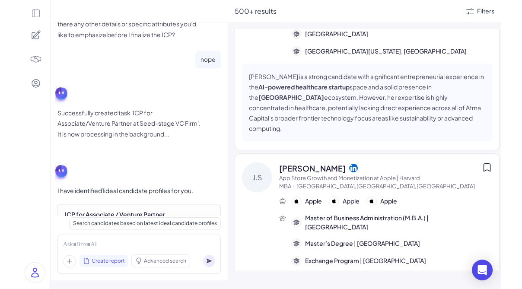
scroll to position [3018, 0]
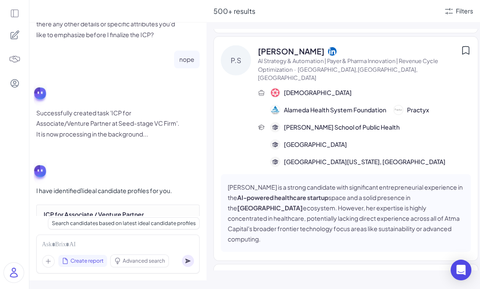
click at [153, 235] on div "Ideal Candidate Profile (ICP)" at bounding box center [118, 243] width 149 height 16
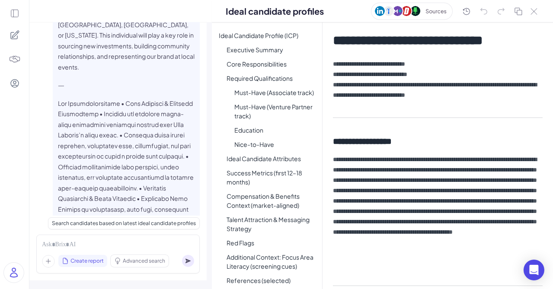
scroll to position [0, 0]
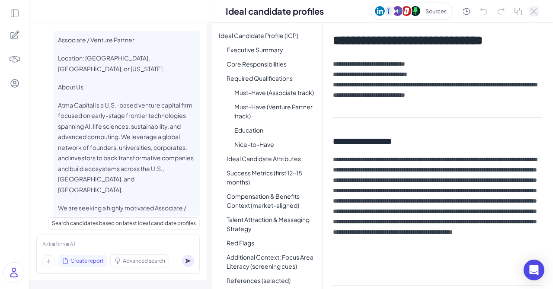
click at [516, 10] on icon at bounding box center [533, 11] width 7 height 6
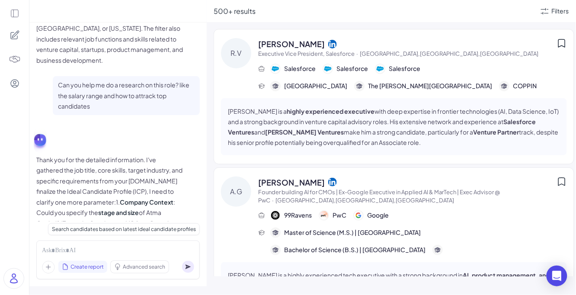
scroll to position [1822, 0]
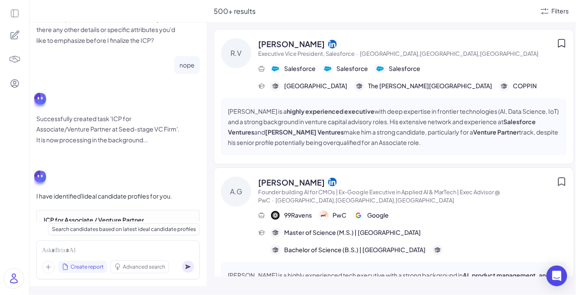
click at [122, 245] on div "Ideal Candidate Profile (ICP)" at bounding box center [101, 249] width 80 height 9
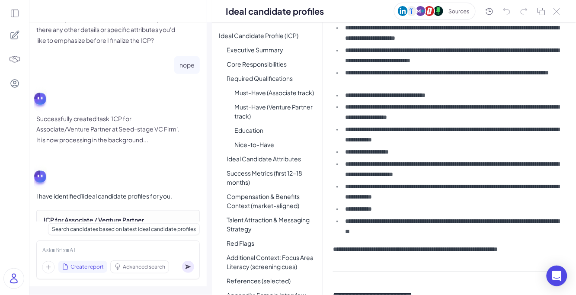
scroll to position [0, 0]
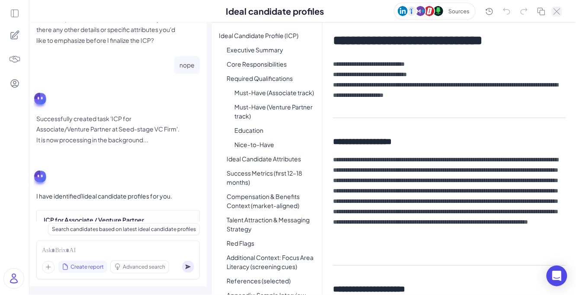
click at [516, 10] on icon at bounding box center [556, 11] width 7 height 6
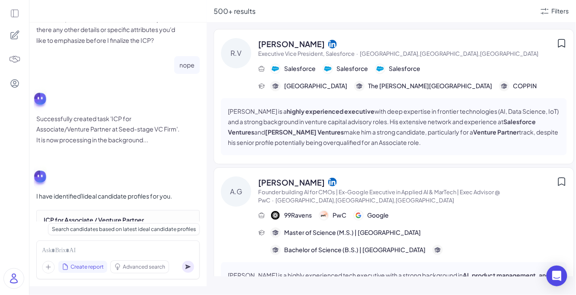
click at [306, 47] on span "Raj Vemulapalli" at bounding box center [291, 44] width 67 height 12
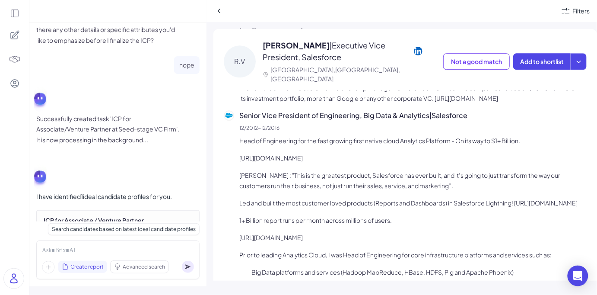
scroll to position [406, 0]
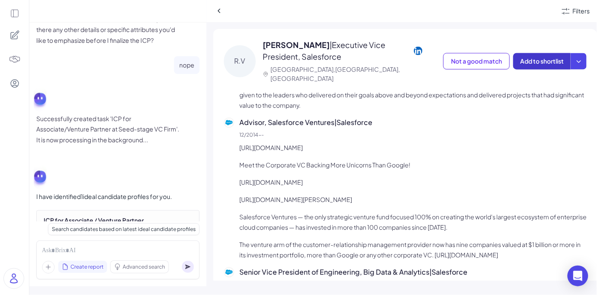
click at [516, 57] on span "Add to shortlist" at bounding box center [542, 61] width 44 height 8
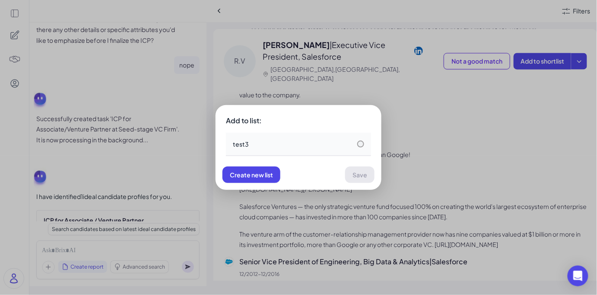
click at [298, 142] on div "test3" at bounding box center [298, 144] width 131 height 9
click at [359, 174] on span "Save" at bounding box center [360, 175] width 15 height 8
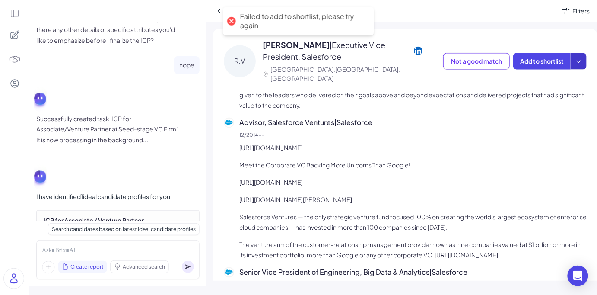
click at [516, 57] on icon at bounding box center [579, 61] width 9 height 9
click at [516, 99] on div "Create a shortlist" at bounding box center [554, 97] width 80 height 18
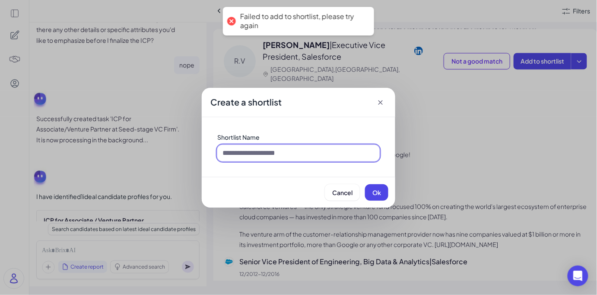
click at [275, 157] on input at bounding box center [298, 153] width 163 height 16
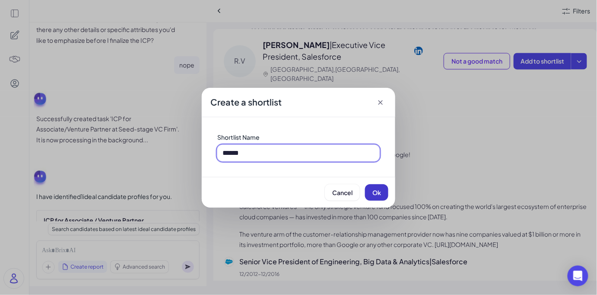
type input "******"
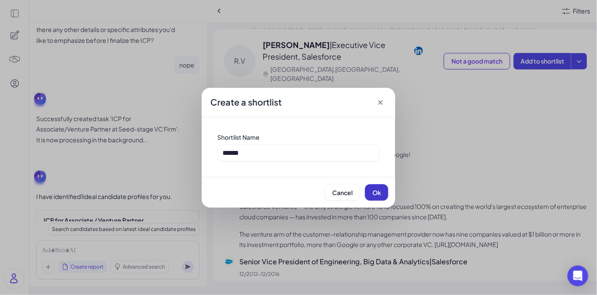
click at [388, 188] on button "Ok" at bounding box center [376, 192] width 23 height 16
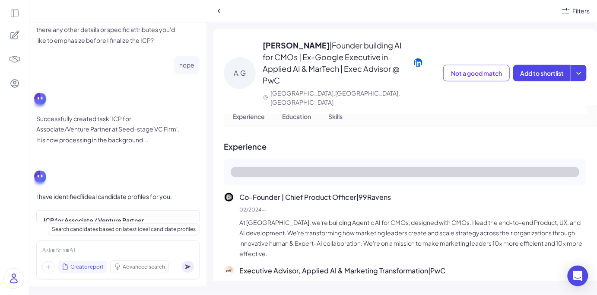
scroll to position [89, 0]
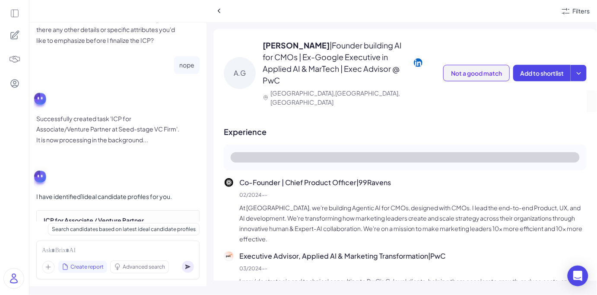
click at [498, 69] on span "Not a good match" at bounding box center [476, 73] width 51 height 8
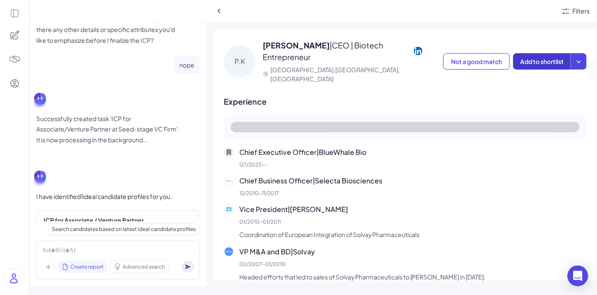
click at [516, 57] on span "Add to shortlist" at bounding box center [542, 61] width 44 height 8
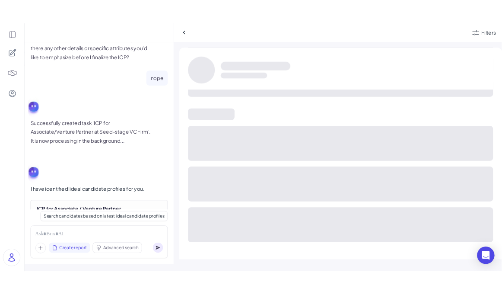
scroll to position [77, 0]
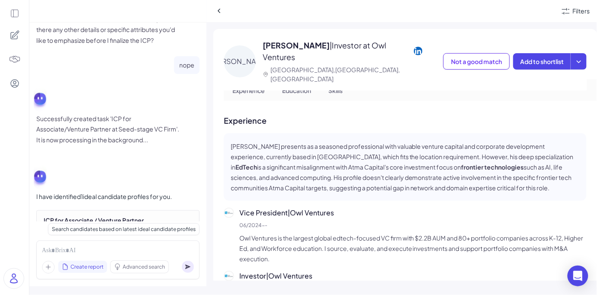
click at [14, 38] on icon at bounding box center [15, 35] width 10 height 10
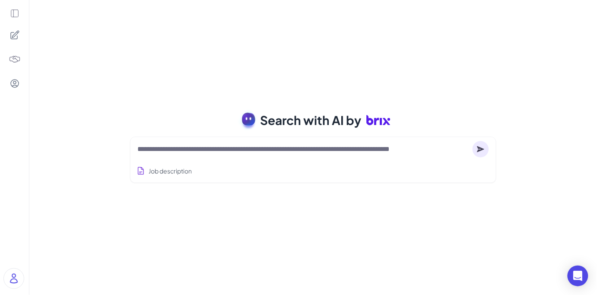
click at [13, 12] on icon at bounding box center [14, 13] width 7 height 7
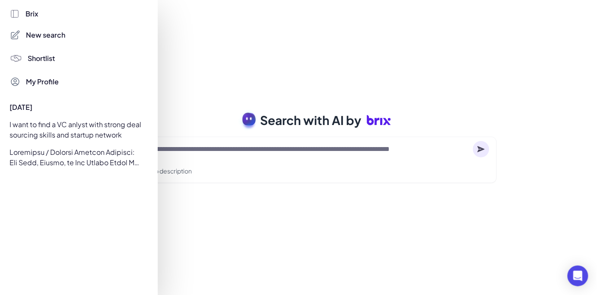
click at [41, 58] on span "Shortlist" at bounding box center [41, 58] width 27 height 10
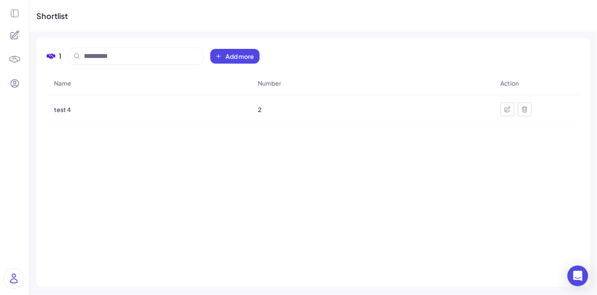
click at [67, 115] on div "test 4" at bounding box center [148, 109] width 203 height 24
click at [67, 113] on span "test 4" at bounding box center [62, 109] width 17 height 9
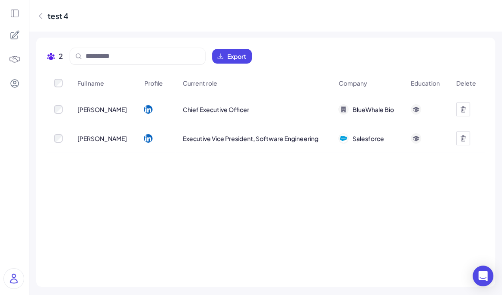
click at [15, 10] on icon at bounding box center [15, 14] width 10 height 10
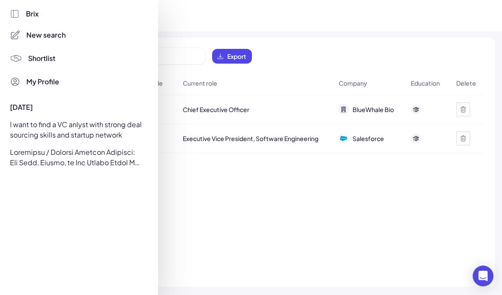
click at [61, 124] on div "I want to find a VC anlyst with strong deal sourcing skills and startup network" at bounding box center [76, 130] width 143 height 24
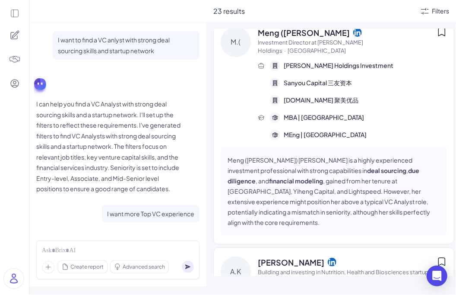
scroll to position [1635, 0]
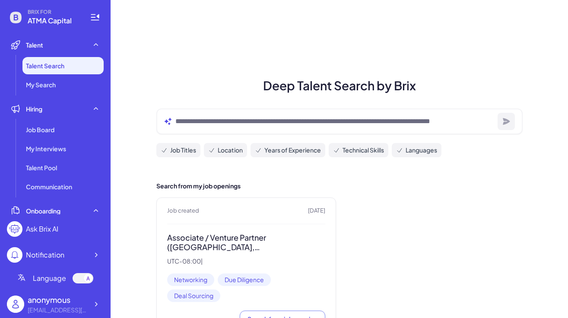
scroll to position [39, 0]
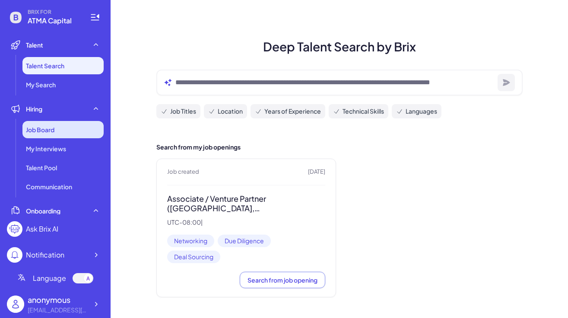
click at [76, 132] on div "Job Board" at bounding box center [62, 129] width 81 height 17
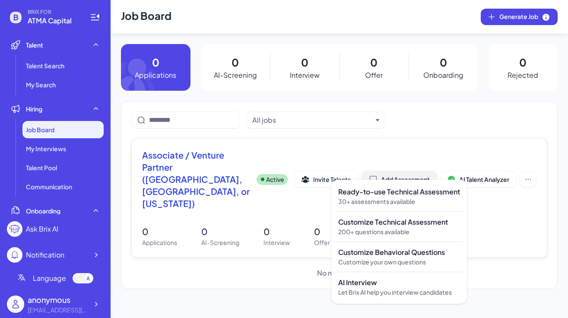
click at [398, 175] on div "Add Assessment" at bounding box center [399, 179] width 61 height 9
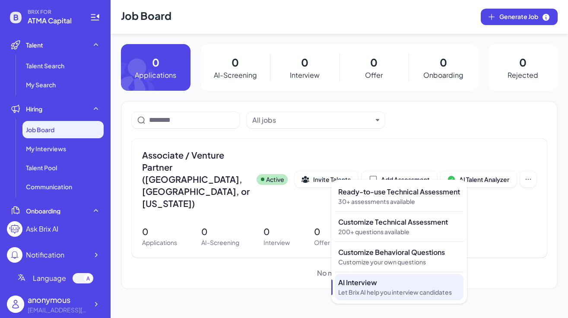
click at [374, 280] on p "AI Interview" at bounding box center [399, 282] width 122 height 10
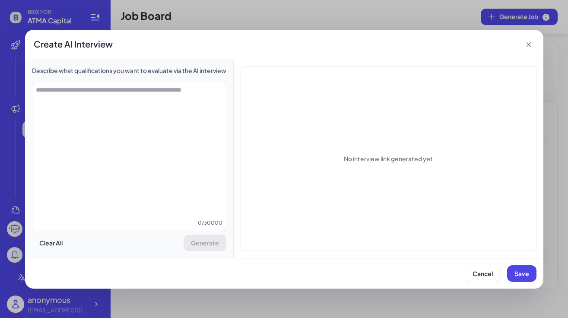
click at [530, 45] on icon at bounding box center [529, 44] width 9 height 9
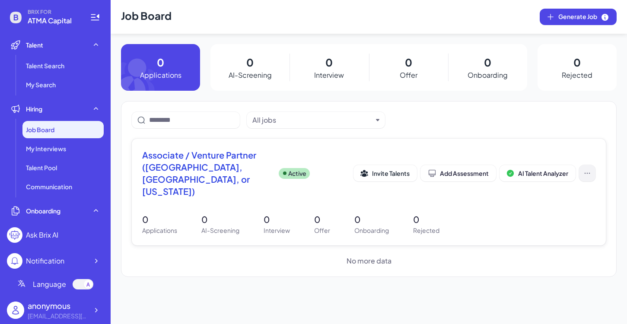
click at [568, 169] on button at bounding box center [587, 173] width 16 height 16
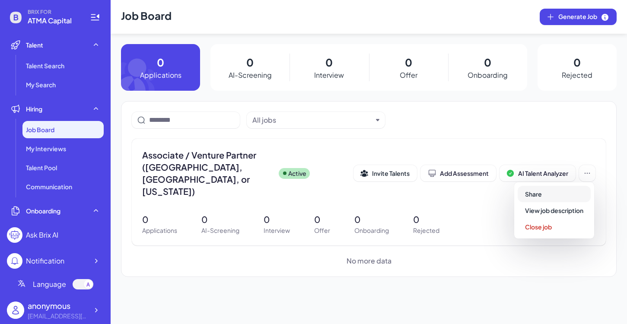
click at [568, 195] on button "Share" at bounding box center [554, 194] width 73 height 16
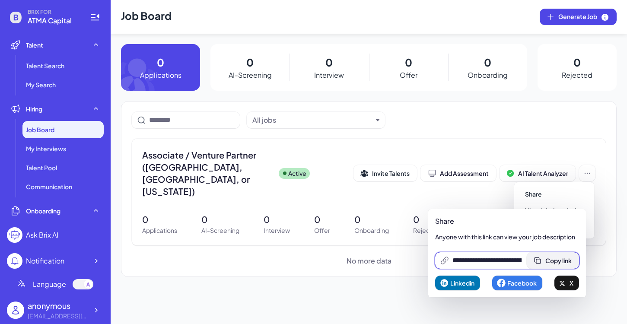
click at [558, 259] on span "Copy link" at bounding box center [558, 261] width 26 height 8
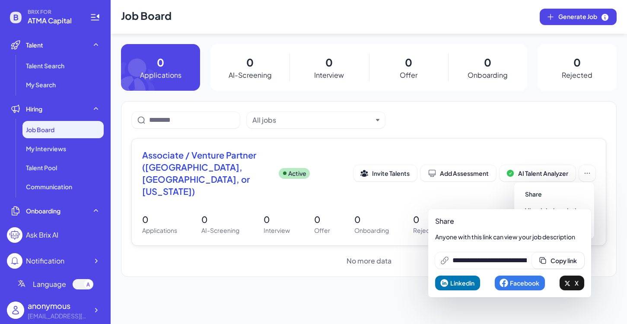
click at [452, 148] on div "Associate / Venture Partner (Bay Area, Boston, or New Jersey) Active Invite Tal…" at bounding box center [369, 192] width 474 height 107
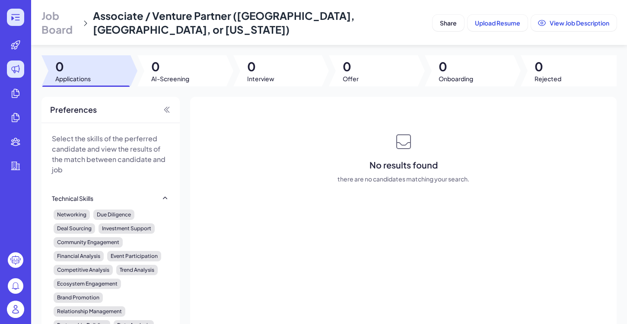
click at [23, 16] on div at bounding box center [15, 17] width 17 height 17
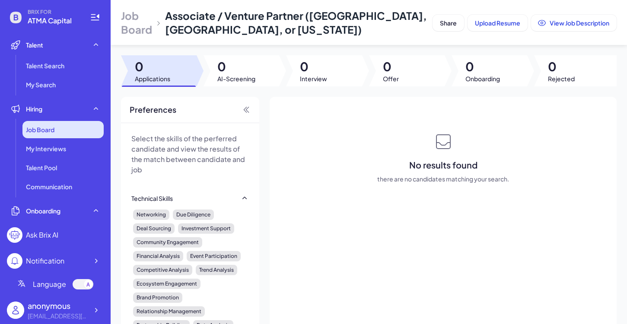
click at [44, 130] on span "Job Board" at bounding box center [40, 129] width 29 height 9
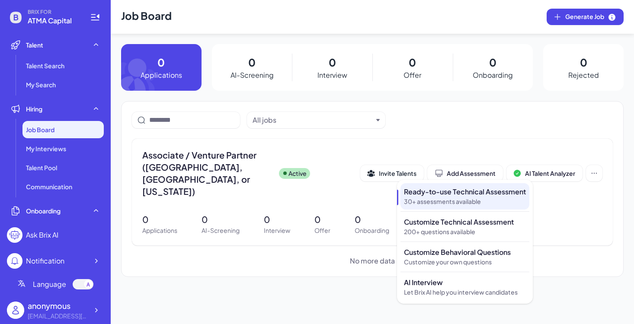
click at [469, 197] on p "30+ assessments available" at bounding box center [465, 201] width 122 height 9
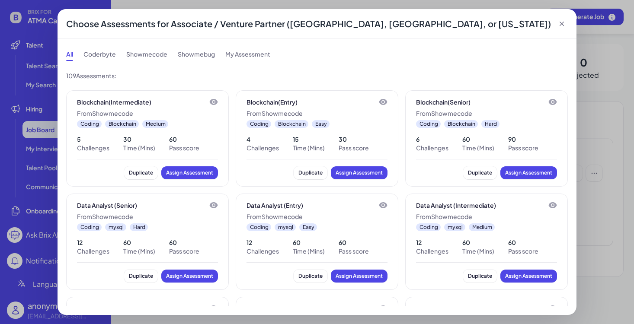
click at [563, 23] on icon at bounding box center [561, 23] width 9 height 9
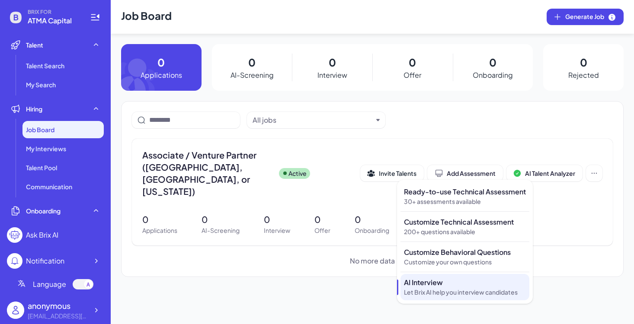
click at [450, 286] on p "AI Interview" at bounding box center [465, 282] width 122 height 10
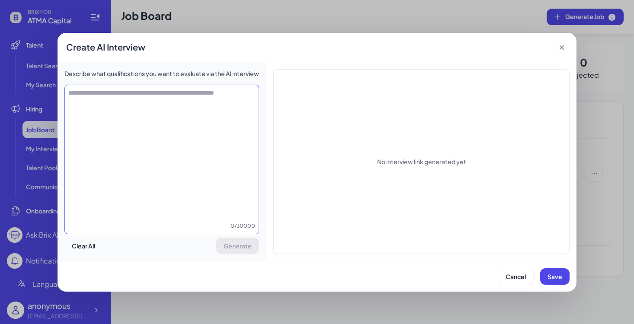
click at [173, 137] on textarea at bounding box center [162, 155] width 194 height 133
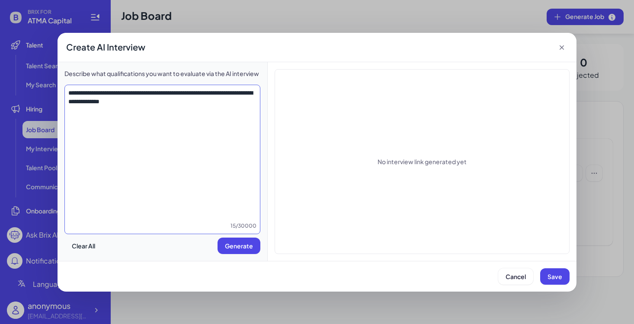
drag, startPoint x: 141, startPoint y: 101, endPoint x: 173, endPoint y: 100, distance: 32.0
click at [174, 100] on textarea "**********" at bounding box center [162, 155] width 195 height 133
click at [243, 249] on button "Generate" at bounding box center [238, 246] width 43 height 16
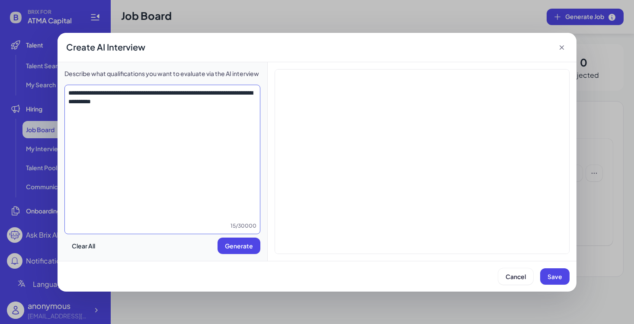
click at [164, 89] on textarea "**********" at bounding box center [162, 155] width 195 height 133
click at [188, 149] on textarea "**********" at bounding box center [162, 155] width 195 height 133
type textarea "**********"
click at [556, 276] on span "Save" at bounding box center [554, 277] width 15 height 8
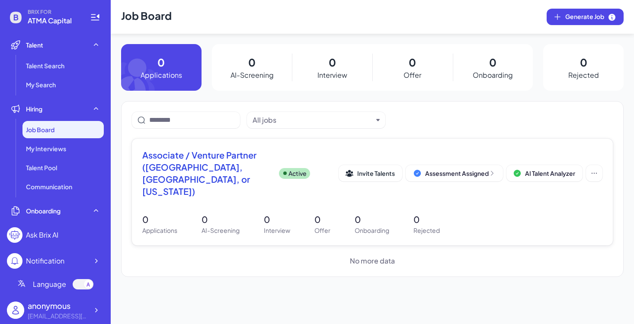
click at [225, 168] on span "Associate / Venture Partner ([GEOGRAPHIC_DATA], [GEOGRAPHIC_DATA], or [US_STATE…" at bounding box center [207, 173] width 130 height 48
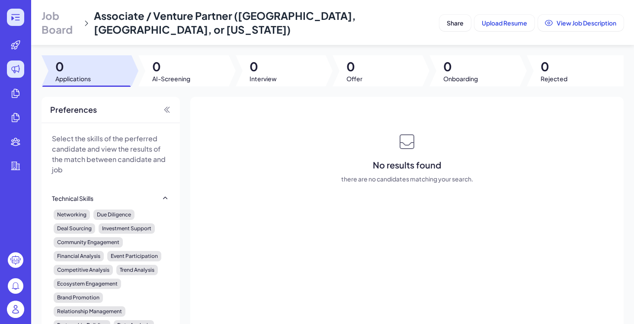
click at [12, 16] on icon at bounding box center [12, 18] width 3 height 4
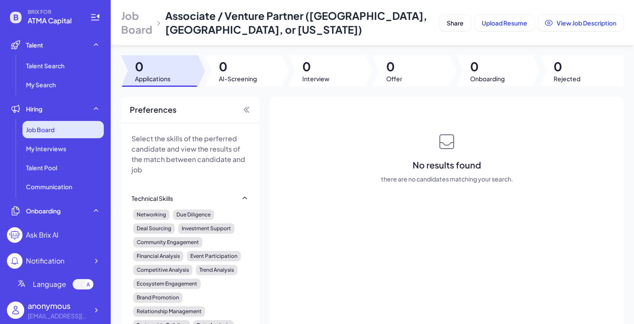
click at [73, 125] on div "Job Board" at bounding box center [62, 129] width 81 height 17
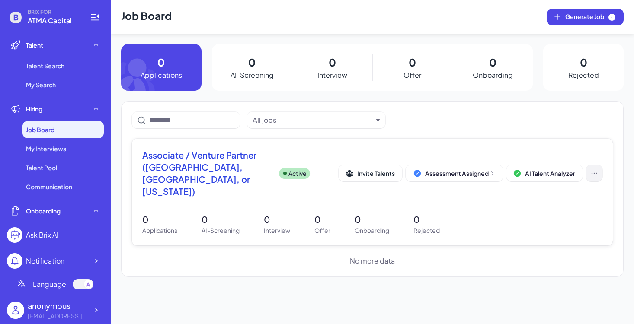
click at [568, 169] on icon at bounding box center [594, 173] width 9 height 9
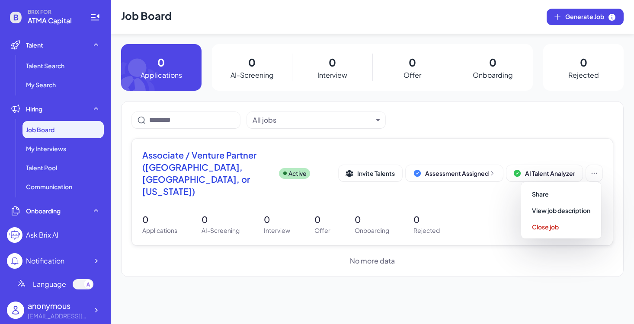
click at [491, 191] on div "Associate / Venture Partner (Bay Area, Boston, or New Jersey) Active Invite Tal…" at bounding box center [372, 192] width 481 height 107
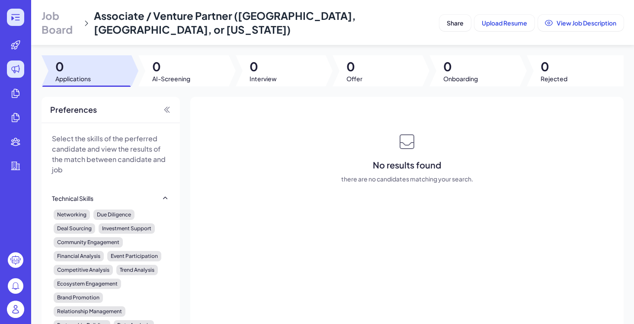
click at [13, 16] on icon at bounding box center [15, 17] width 10 height 10
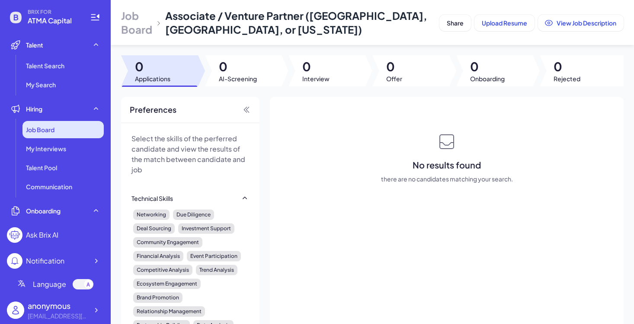
click at [66, 131] on div "Job Board" at bounding box center [62, 129] width 81 height 17
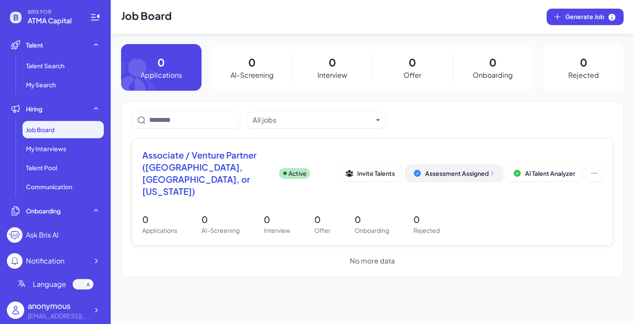
click at [491, 170] on icon at bounding box center [491, 173] width 7 height 7
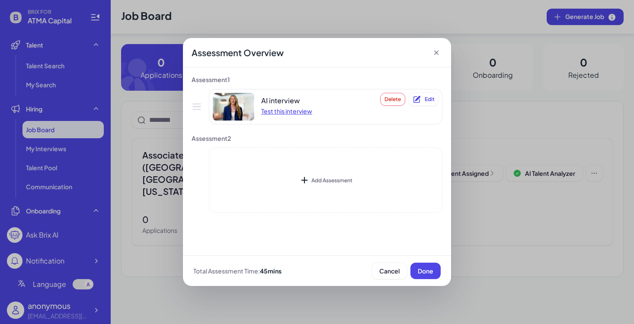
click at [287, 112] on div "Test this interview" at bounding box center [286, 111] width 51 height 9
click at [436, 49] on icon at bounding box center [436, 52] width 9 height 9
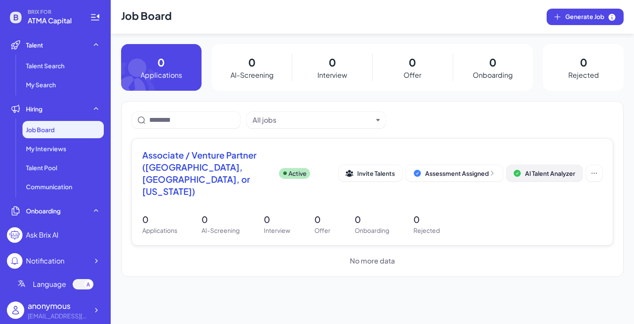
click at [550, 169] on span "AI Talent Analyzer" at bounding box center [550, 173] width 50 height 8
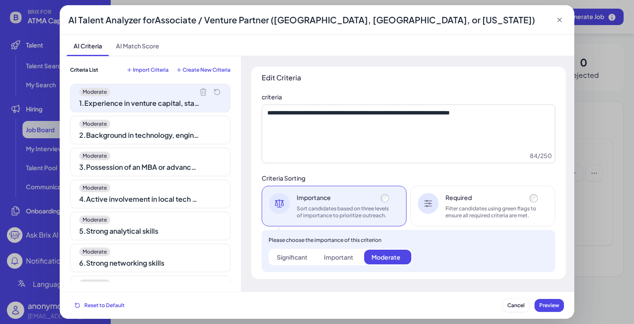
click at [200, 129] on div "Moderate 2 . Background in technology, engineering, or a related field" at bounding box center [150, 130] width 160 height 29
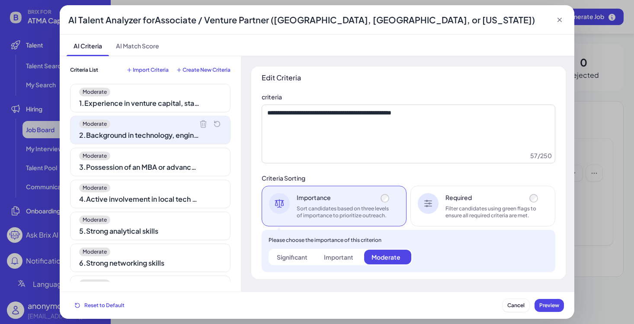
click at [188, 177] on div "Moderate 1 . Experience in venture capital, startups, product management, or bu…" at bounding box center [150, 183] width 160 height 198
click at [186, 156] on div "Moderate" at bounding box center [150, 156] width 142 height 9
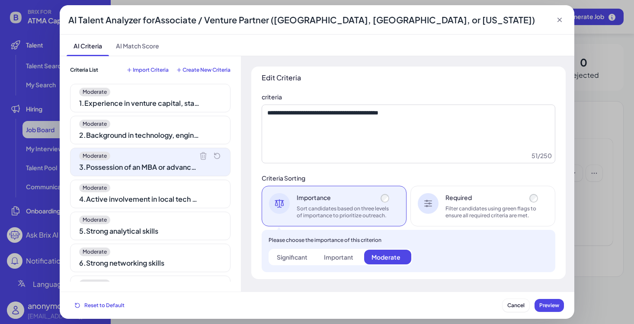
click at [192, 192] on div "Moderate" at bounding box center [150, 188] width 142 height 9
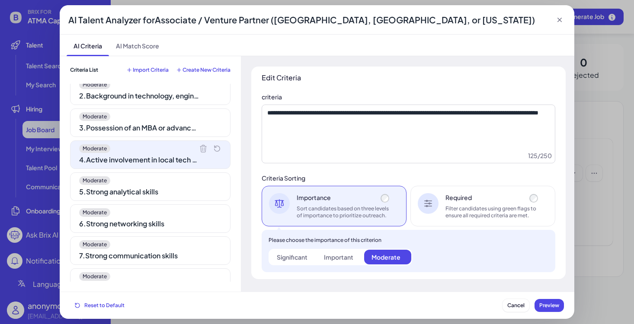
scroll to position [41, 0]
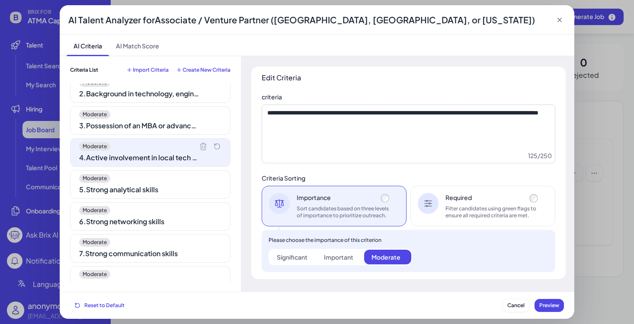
click at [188, 176] on div "Moderate" at bounding box center [150, 178] width 142 height 9
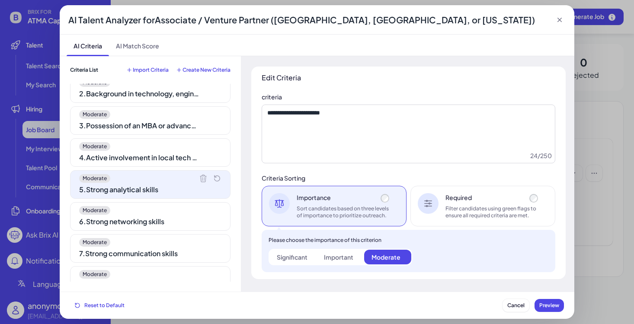
click at [188, 221] on div "6 . Strong networking skills" at bounding box center [139, 222] width 121 height 10
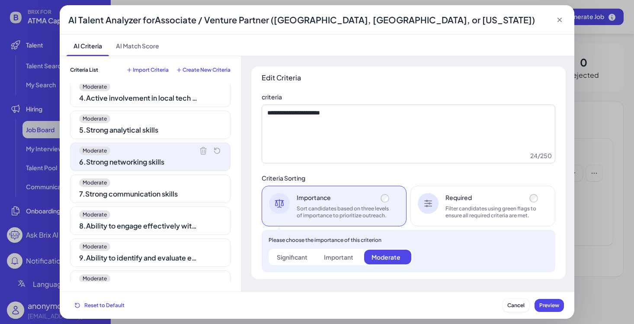
scroll to position [103, 0]
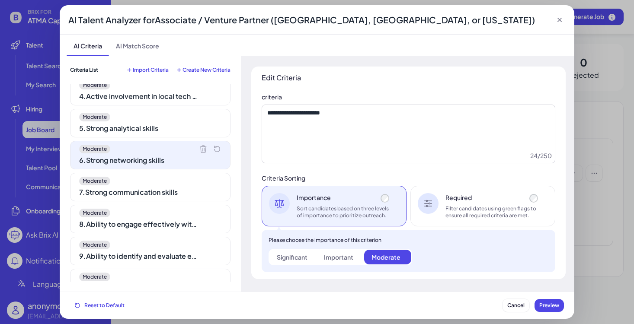
click at [179, 200] on div "Moderate 7 . Strong communication skills" at bounding box center [150, 187] width 160 height 29
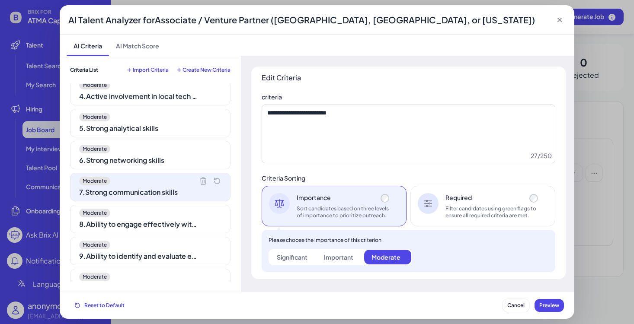
click at [181, 214] on div "Moderate" at bounding box center [150, 213] width 142 height 9
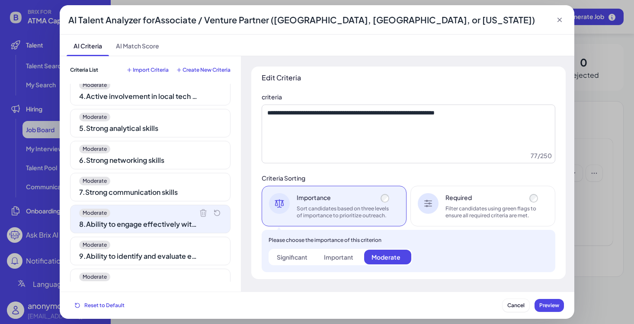
click at [187, 252] on div "9 . Ability to identify and evaluate early-stage technology companies in AI, li…" at bounding box center [139, 256] width 121 height 10
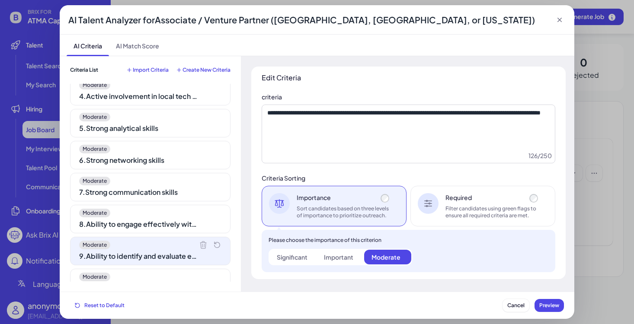
scroll to position [183, 0]
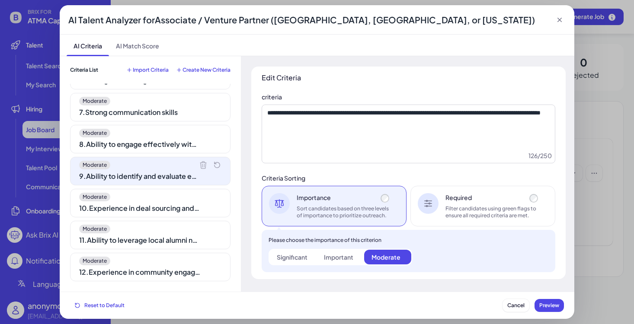
click at [181, 217] on div "Moderate 1 . Experience in venture capital, startups, product management, or bu…" at bounding box center [150, 183] width 160 height 198
click at [177, 209] on div "10 . Experience in deal sourcing and pipeline development" at bounding box center [139, 208] width 121 height 10
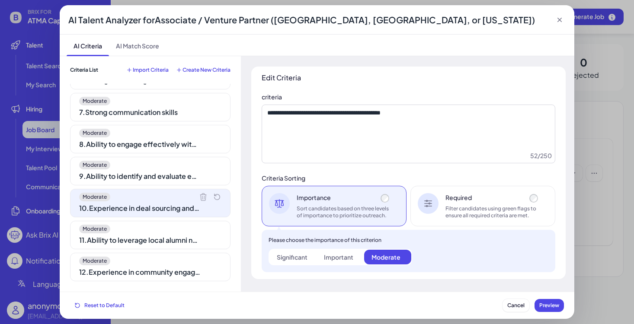
click at [182, 233] on div "Moderate" at bounding box center [150, 229] width 142 height 9
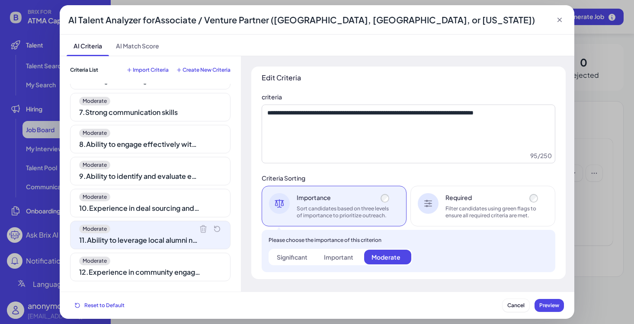
click at [188, 269] on div "12 . Experience in community engagement and brand building" at bounding box center [139, 272] width 121 height 10
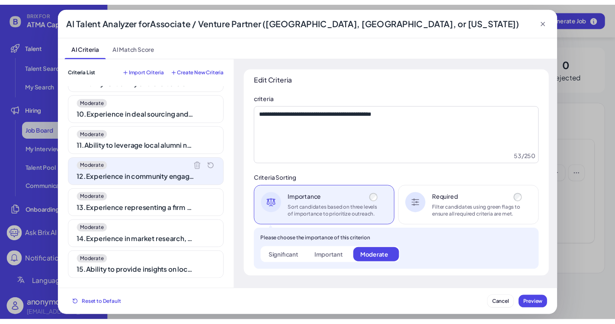
scroll to position [288, 0]
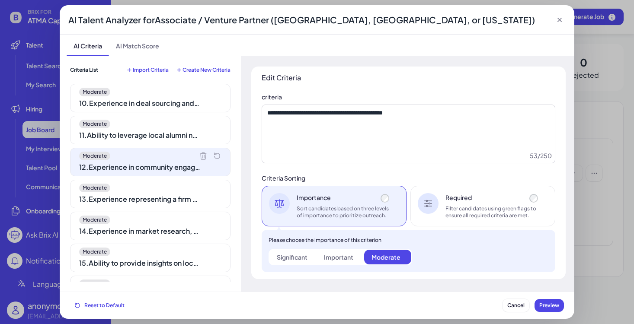
click at [188, 196] on div "13 . Experience representing a firm at conferences, demo days, university event…" at bounding box center [139, 199] width 121 height 10
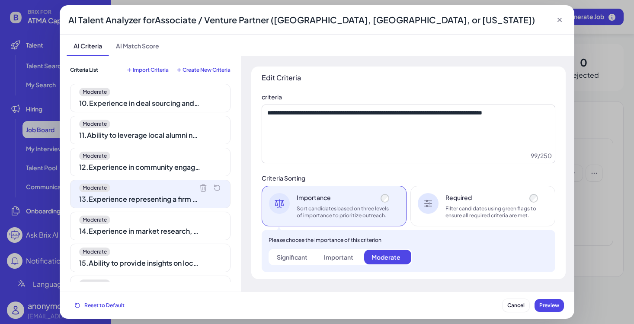
click at [194, 224] on div "Moderate 14 . Experience in market research, due diligence, and financial analy…" at bounding box center [150, 226] width 160 height 29
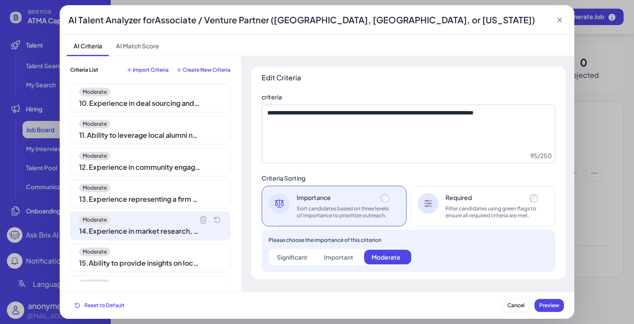
click at [197, 260] on div "15 . Ability to provide insights on local innovation trends and competitive dyn…" at bounding box center [139, 263] width 121 height 10
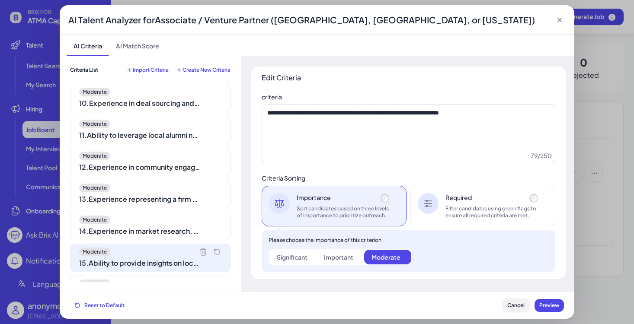
click at [517, 306] on span "Cancel" at bounding box center [515, 305] width 17 height 6
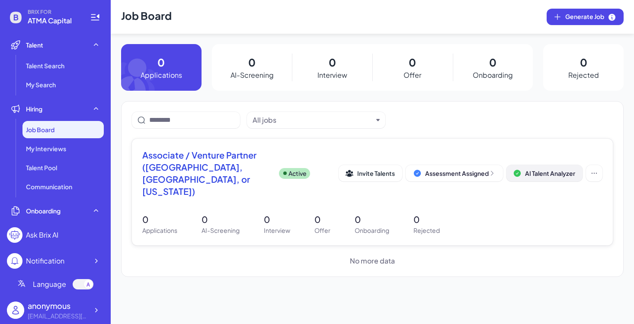
click at [549, 169] on span "AI Talent Analyzer" at bounding box center [550, 173] width 50 height 8
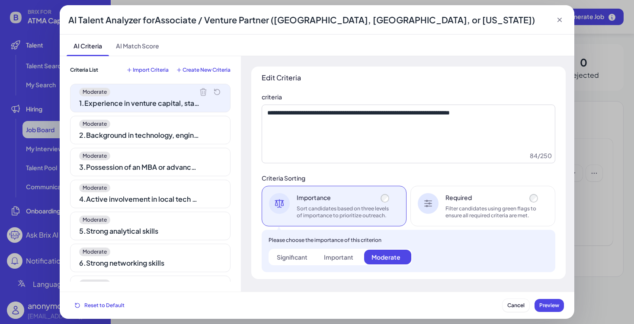
click at [185, 127] on div "Moderate" at bounding box center [150, 124] width 142 height 9
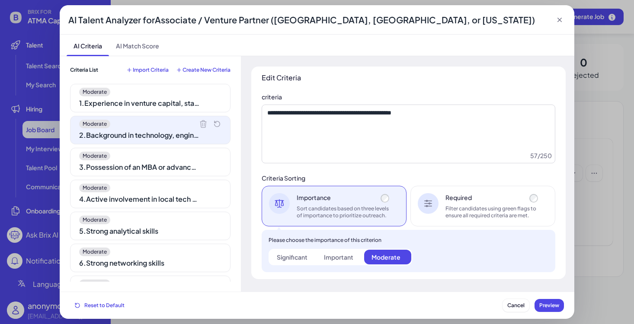
click at [174, 159] on div "Moderate" at bounding box center [150, 156] width 142 height 9
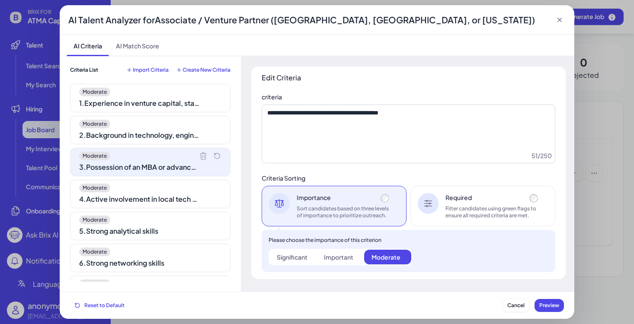
click at [168, 101] on div "1 . Experience in venture capital, startups, product management, or business de…" at bounding box center [139, 103] width 121 height 10
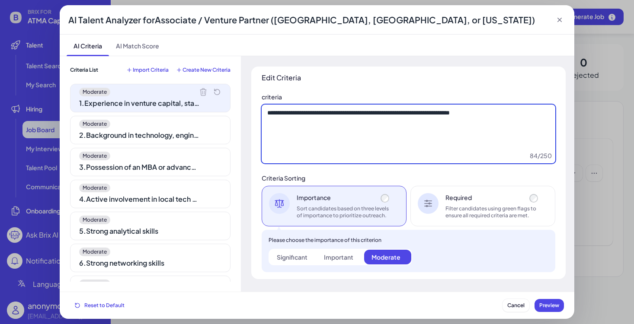
click at [313, 120] on textarea "**********" at bounding box center [407, 134] width 293 height 59
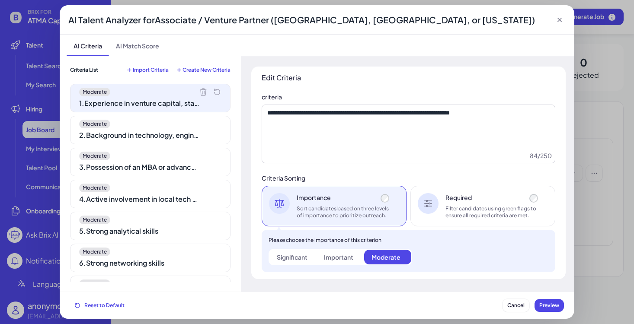
click at [562, 21] on icon at bounding box center [559, 20] width 9 height 9
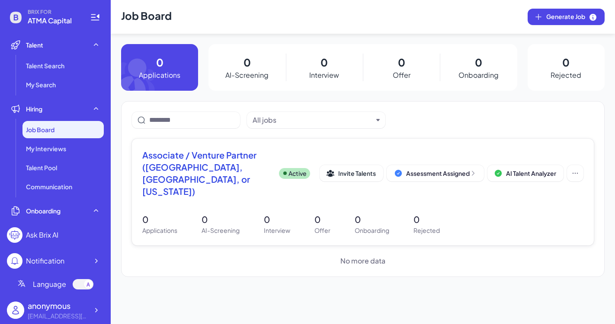
click at [232, 157] on span "Associate / Venture Partner ([GEOGRAPHIC_DATA], [GEOGRAPHIC_DATA], or [US_STATE…" at bounding box center [207, 173] width 130 height 48
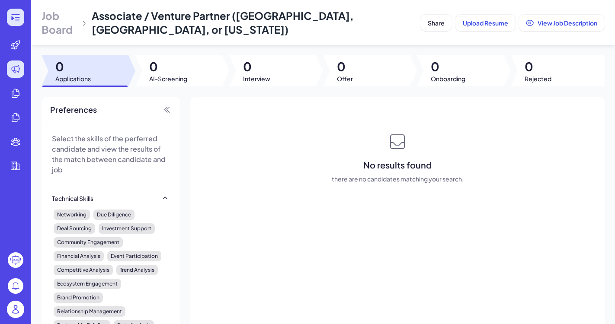
click at [16, 17] on icon at bounding box center [15, 17] width 10 height 10
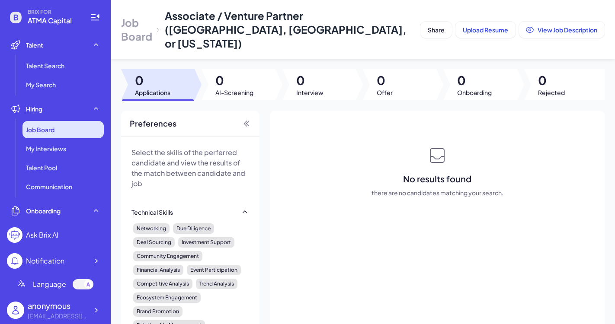
click at [50, 133] on span "Job Board" at bounding box center [40, 129] width 29 height 9
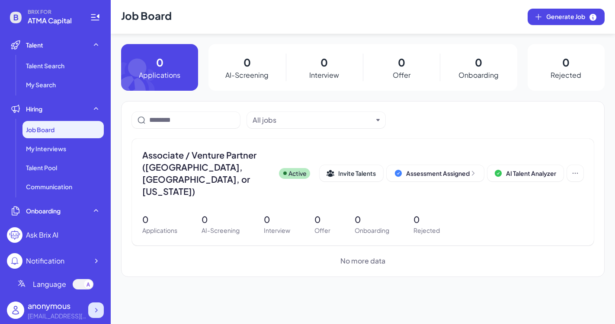
click at [97, 311] on icon at bounding box center [96, 310] width 9 height 9
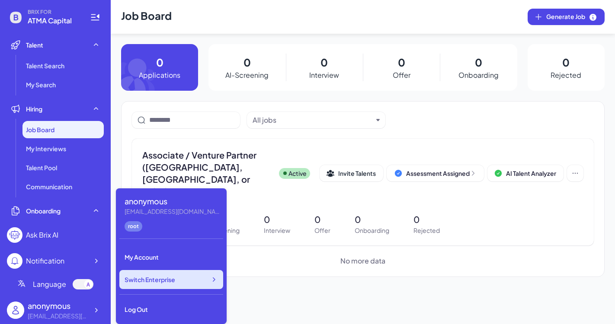
click at [142, 281] on span "Switch Enterprise" at bounding box center [149, 279] width 51 height 9
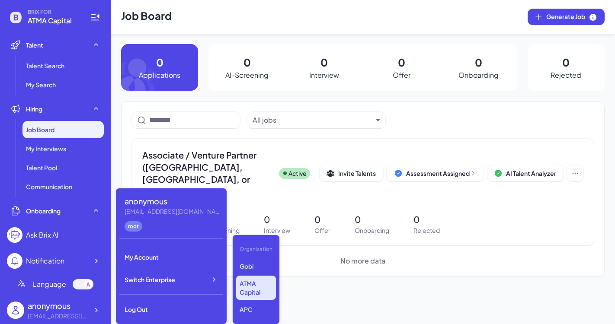
click at [361, 271] on div "Job Board Generate Job 0 Applications 0 AI-Screening 0 Interview 0 Offer 0 Onbo…" at bounding box center [363, 162] width 504 height 324
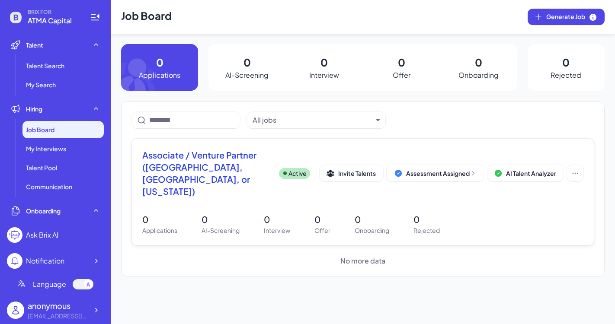
click at [209, 157] on span "Associate / Venture Partner ([GEOGRAPHIC_DATA], [GEOGRAPHIC_DATA], or [US_STATE…" at bounding box center [207, 173] width 130 height 48
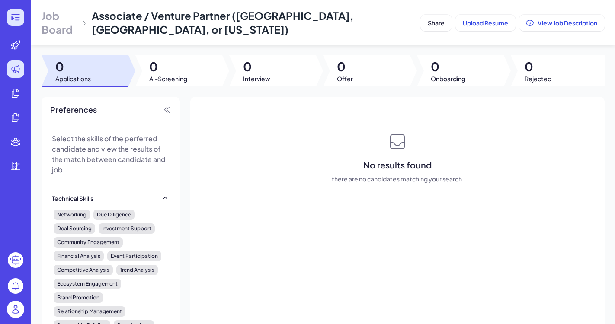
click at [10, 20] on icon at bounding box center [15, 17] width 10 height 10
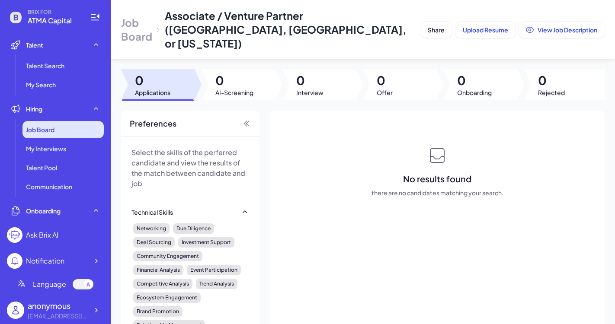
click at [61, 137] on div "Job Board" at bounding box center [62, 129] width 81 height 17
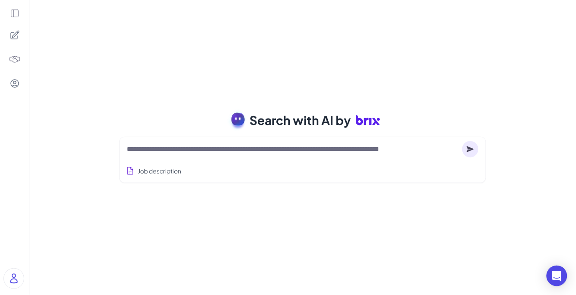
click at [244, 154] on div at bounding box center [303, 148] width 352 height 17
click at [242, 147] on textarea at bounding box center [293, 149] width 332 height 10
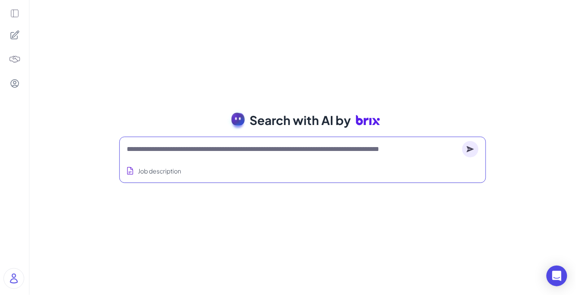
click at [354, 149] on textarea at bounding box center [293, 149] width 332 height 10
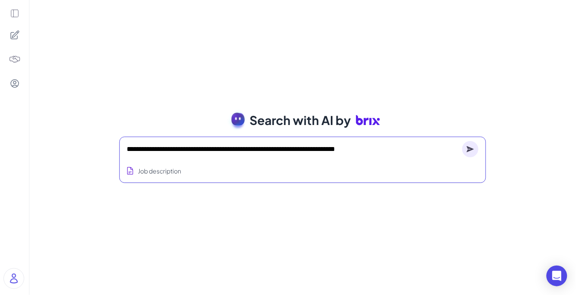
type textarea "**********"
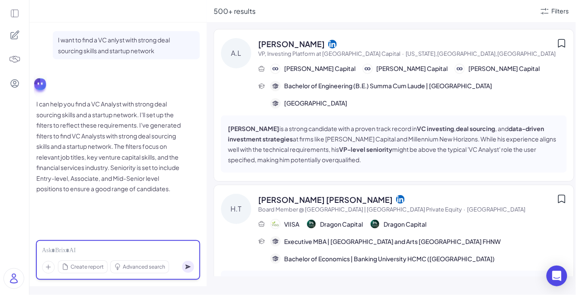
click at [139, 253] on div at bounding box center [118, 251] width 152 height 10
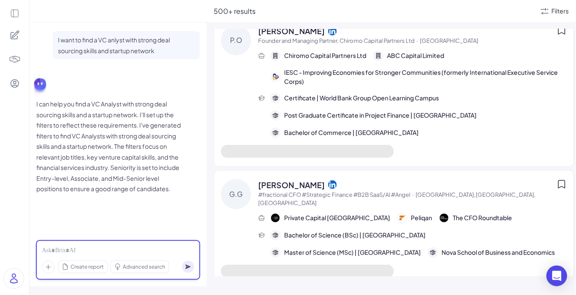
click at [110, 249] on div at bounding box center [118, 251] width 152 height 10
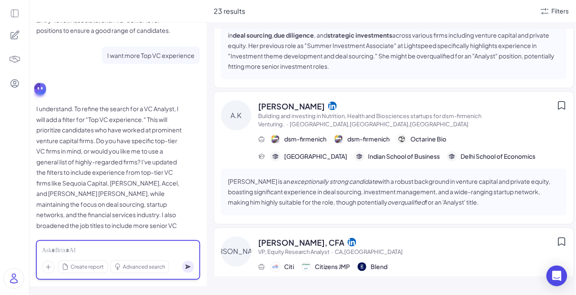
scroll to position [157, 0]
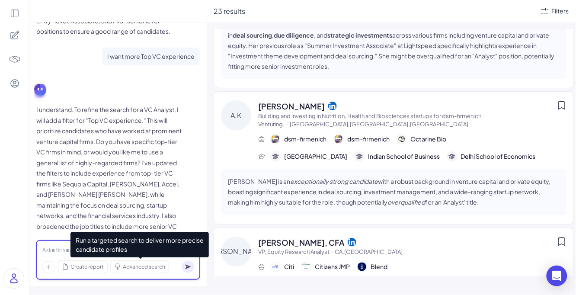
click at [70, 250] on div at bounding box center [118, 251] width 152 height 10
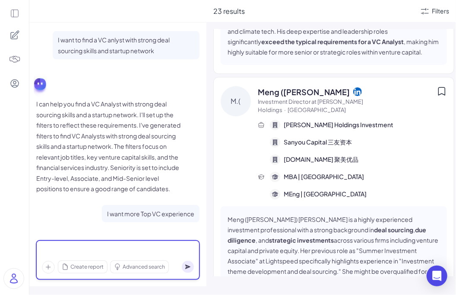
scroll to position [1524, 0]
